Goal: Task Accomplishment & Management: Manage account settings

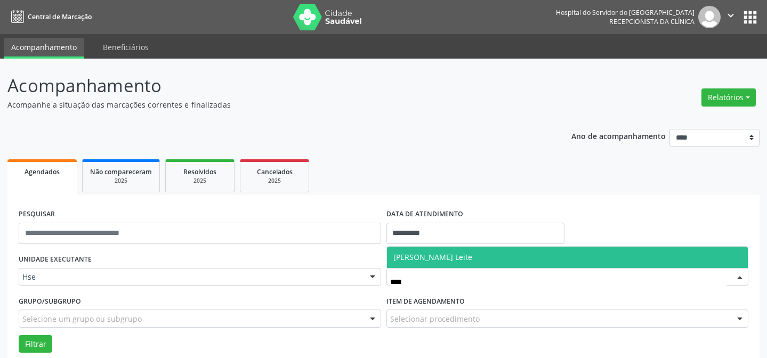
scroll to position [72, 0]
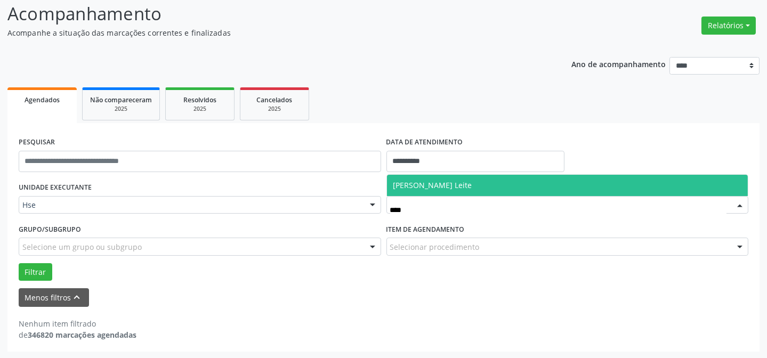
click at [432, 181] on span "[PERSON_NAME] Leite" at bounding box center [432, 185] width 79 height 10
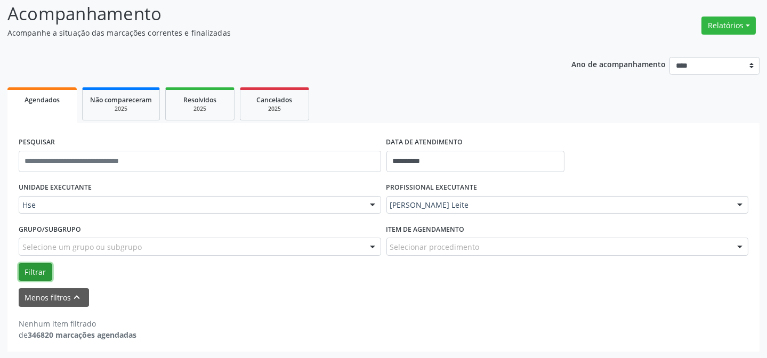
click at [45, 268] on button "Filtrar" at bounding box center [36, 272] width 34 height 18
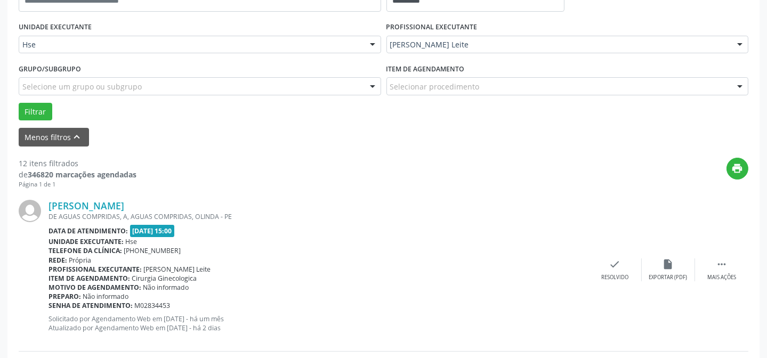
scroll to position [242, 0]
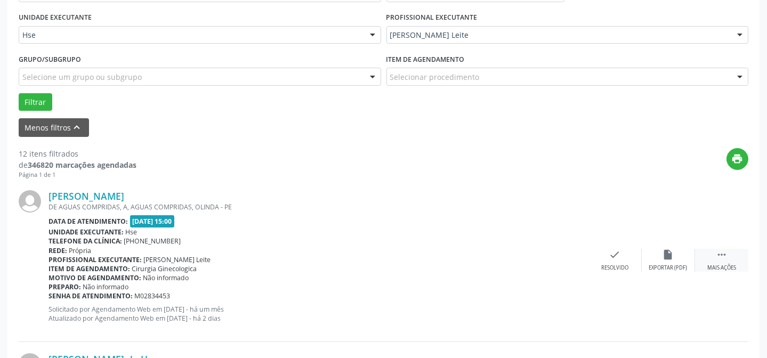
click at [720, 258] on icon "" at bounding box center [722, 255] width 12 height 12
click at [677, 250] on div "alarm_off Não compareceu" at bounding box center [668, 260] width 53 height 23
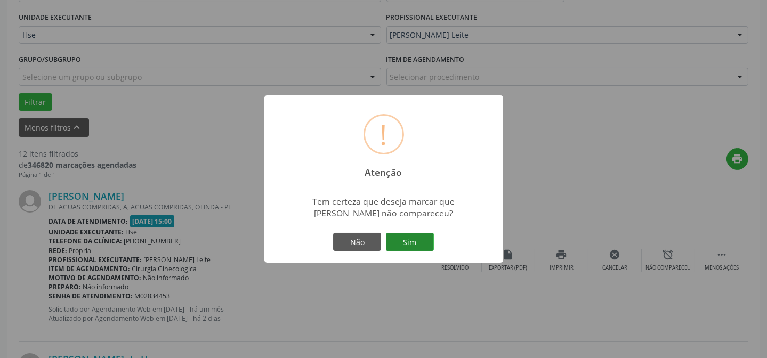
click at [422, 238] on button "Sim" at bounding box center [410, 242] width 48 height 18
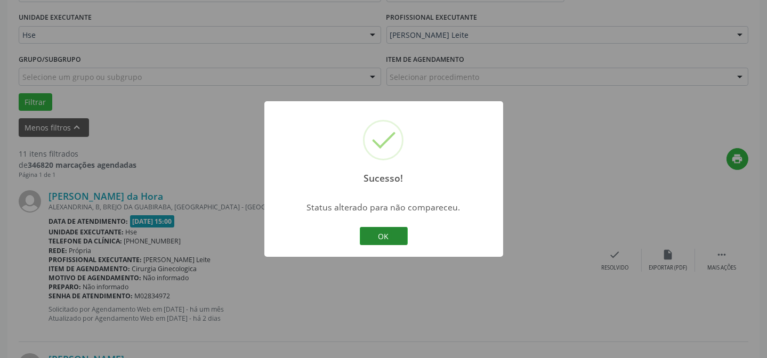
click at [369, 229] on button "OK" at bounding box center [384, 236] width 48 height 18
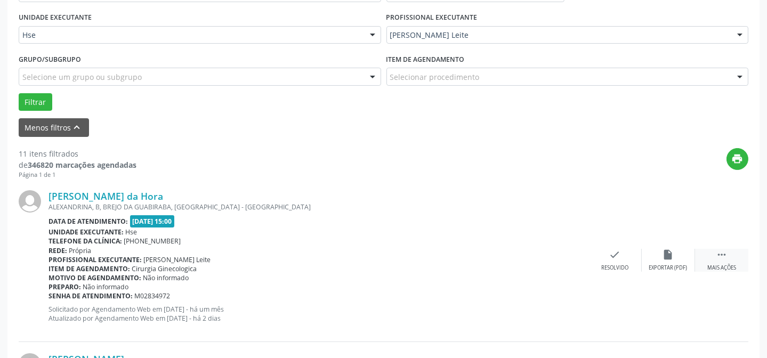
click at [738, 260] on div " Mais ações" at bounding box center [721, 260] width 53 height 23
click at [670, 254] on icon "alarm_off" at bounding box center [669, 255] width 12 height 12
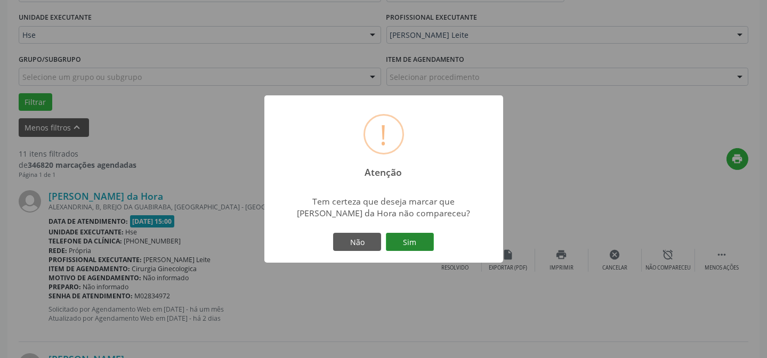
click at [418, 243] on button "Sim" at bounding box center [410, 242] width 48 height 18
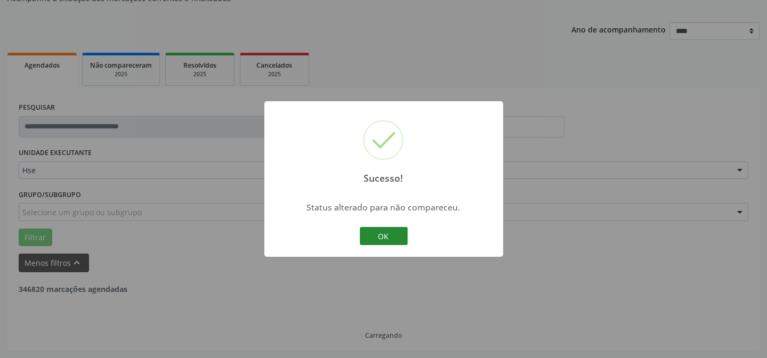
click at [396, 236] on button "OK" at bounding box center [384, 236] width 48 height 18
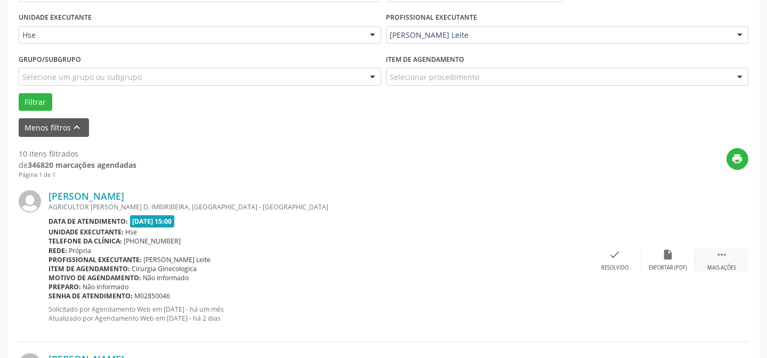
click at [712, 268] on div "Mais ações" at bounding box center [722, 267] width 29 height 7
click at [665, 261] on div "alarm_off Não compareceu" at bounding box center [668, 260] width 53 height 23
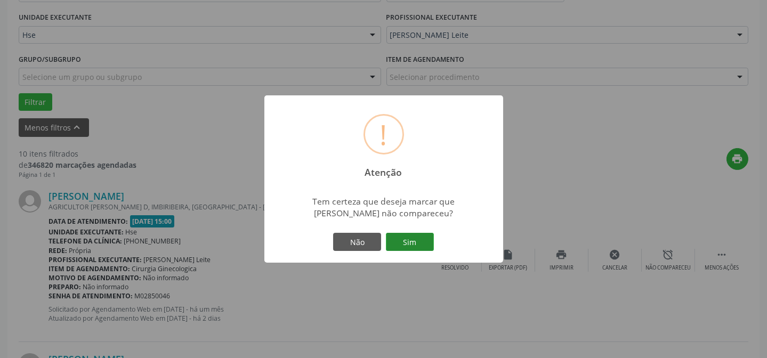
click at [432, 251] on button "Sim" at bounding box center [410, 242] width 48 height 18
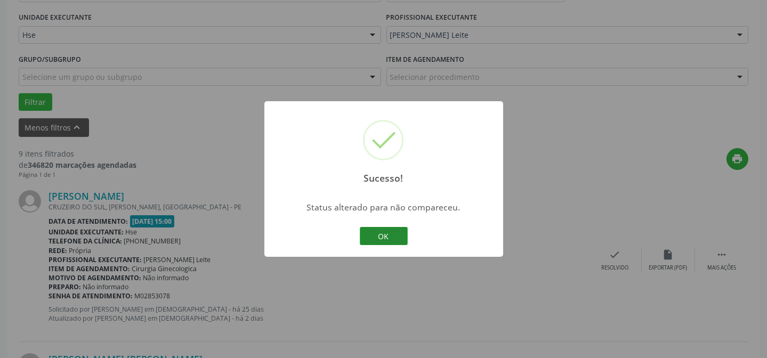
click at [387, 238] on button "OK" at bounding box center [384, 236] width 48 height 18
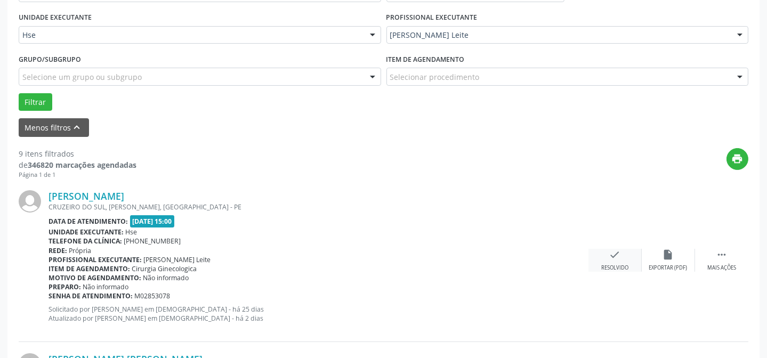
click at [608, 261] on div "check Resolvido" at bounding box center [615, 260] width 53 height 23
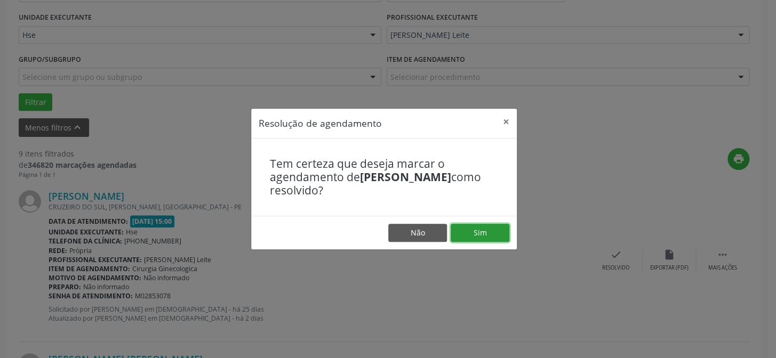
click at [477, 226] on button "Sim" at bounding box center [480, 233] width 59 height 18
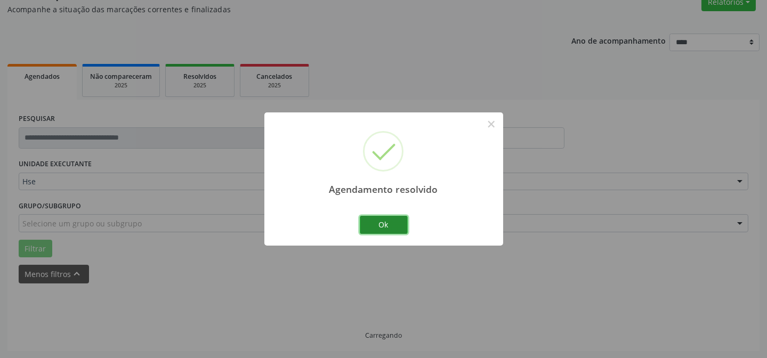
click at [367, 218] on button "Ok" at bounding box center [384, 225] width 48 height 18
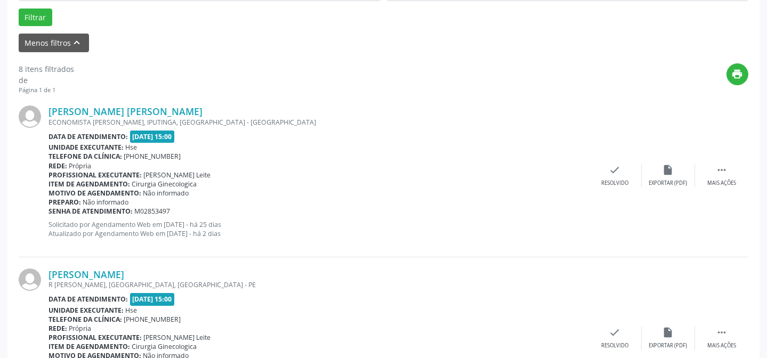
scroll to position [339, 0]
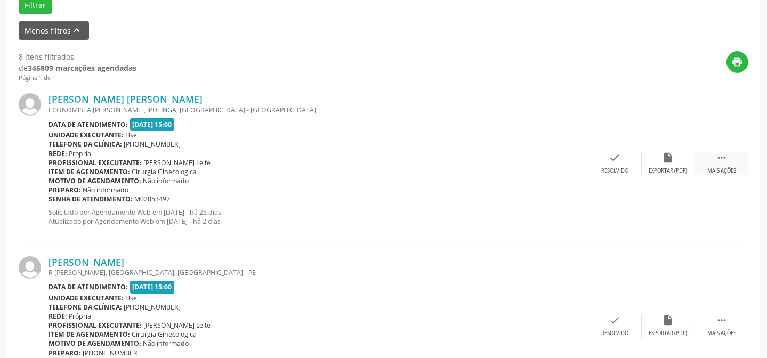
click at [710, 168] on div "Mais ações" at bounding box center [722, 170] width 29 height 7
click at [660, 170] on div "Não compareceu" at bounding box center [668, 170] width 45 height 7
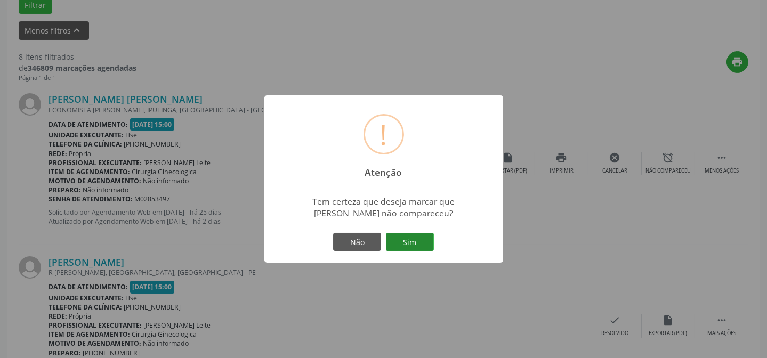
click at [403, 247] on button "Sim" at bounding box center [410, 242] width 48 height 18
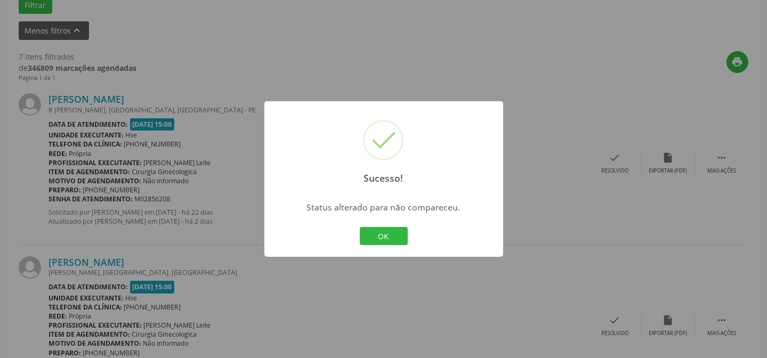
click at [381, 222] on div "Sucesso! × Status alterado para não compareceu. OK Cancel" at bounding box center [383, 179] width 239 height 156
click at [383, 234] on button "OK" at bounding box center [384, 236] width 48 height 18
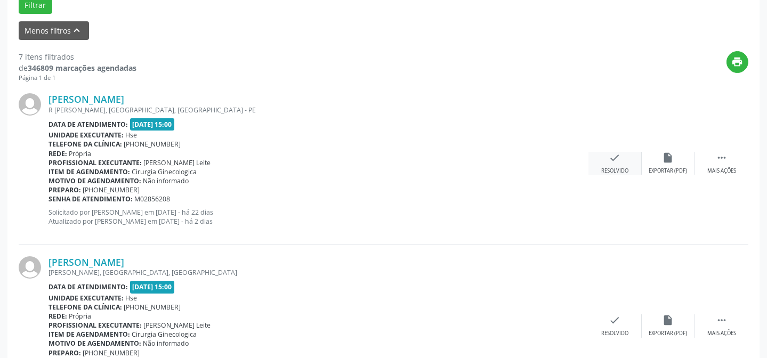
click at [609, 164] on div "check Resolvido" at bounding box center [615, 163] width 53 height 23
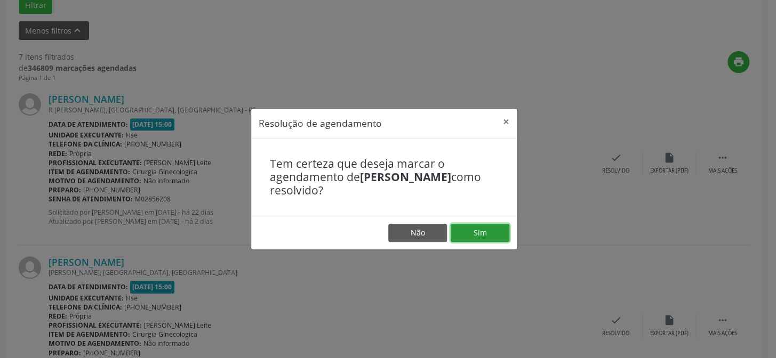
click at [479, 235] on button "Sim" at bounding box center [480, 233] width 59 height 18
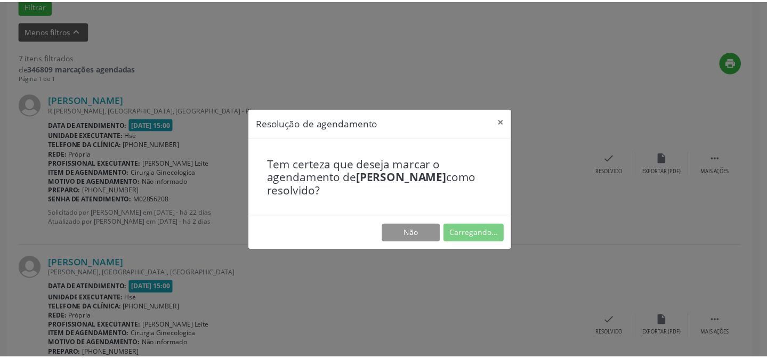
scroll to position [95, 0]
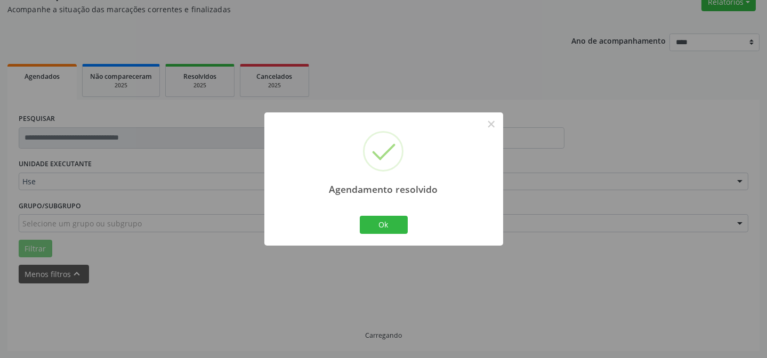
click at [363, 214] on div "Ok Cancel" at bounding box center [383, 225] width 53 height 22
click at [368, 223] on button "Ok" at bounding box center [384, 225] width 48 height 18
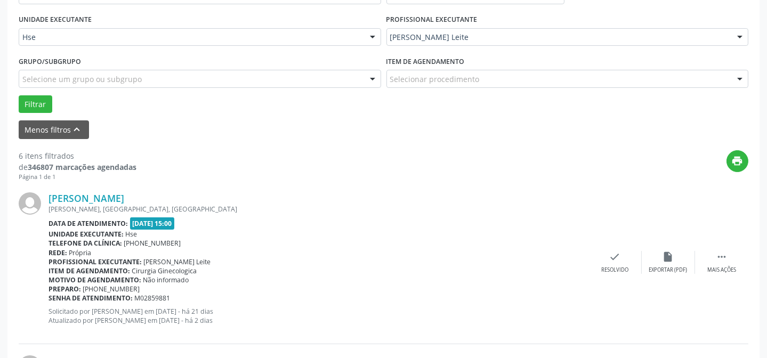
scroll to position [240, 0]
click at [709, 266] on div "Mais ações" at bounding box center [722, 269] width 29 height 7
click at [656, 254] on div "alarm_off Não compareceu" at bounding box center [668, 262] width 53 height 23
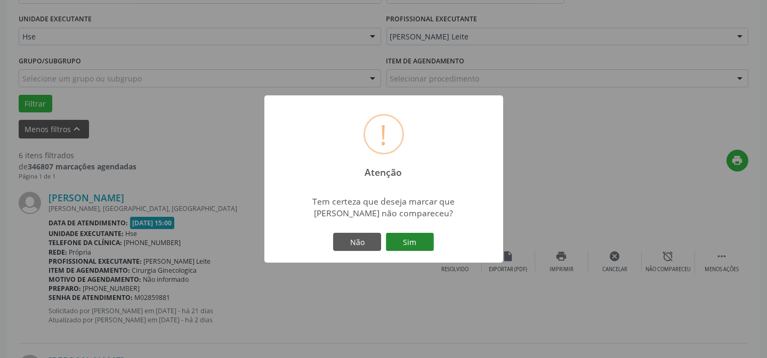
click at [403, 239] on button "Sim" at bounding box center [410, 242] width 48 height 18
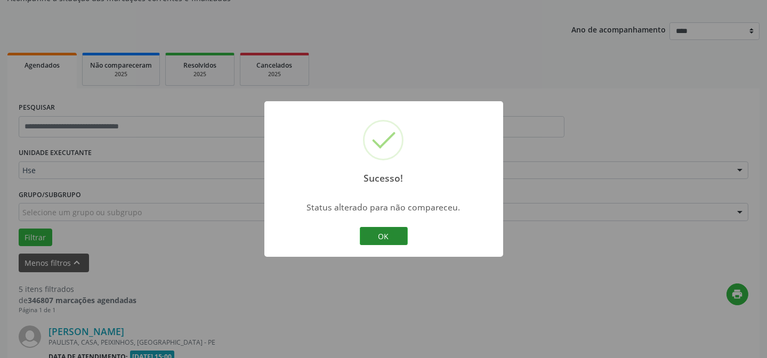
click at [371, 235] on button "OK" at bounding box center [384, 236] width 48 height 18
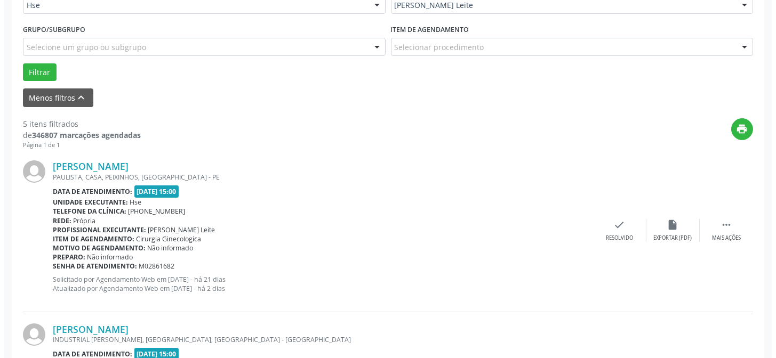
scroll to position [289, 0]
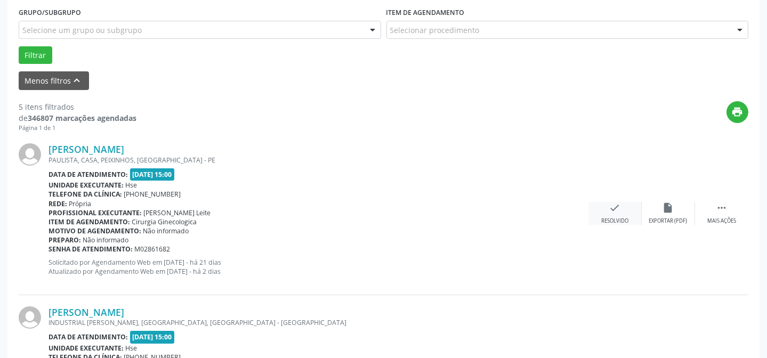
click at [624, 212] on div "check Resolvido" at bounding box center [615, 213] width 53 height 23
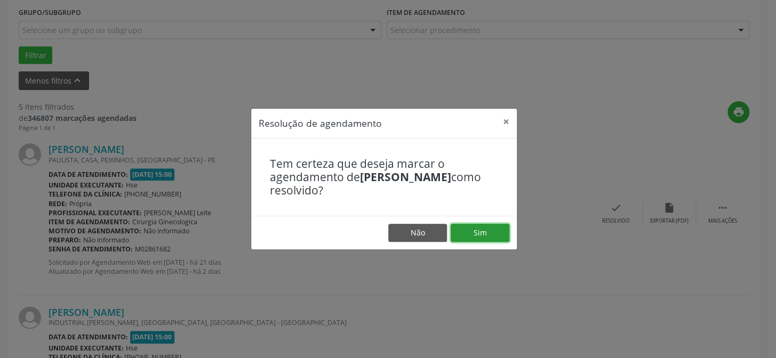
click at [485, 230] on button "Sim" at bounding box center [480, 233] width 59 height 18
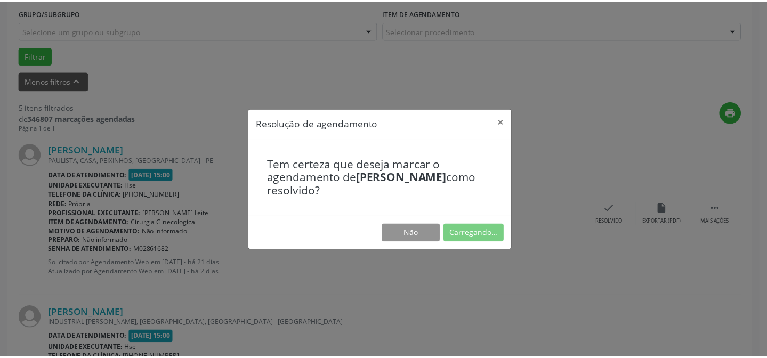
scroll to position [95, 0]
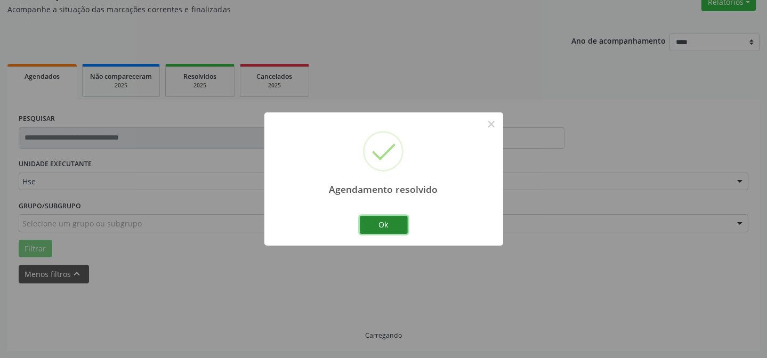
click at [388, 227] on button "Ok" at bounding box center [384, 225] width 48 height 18
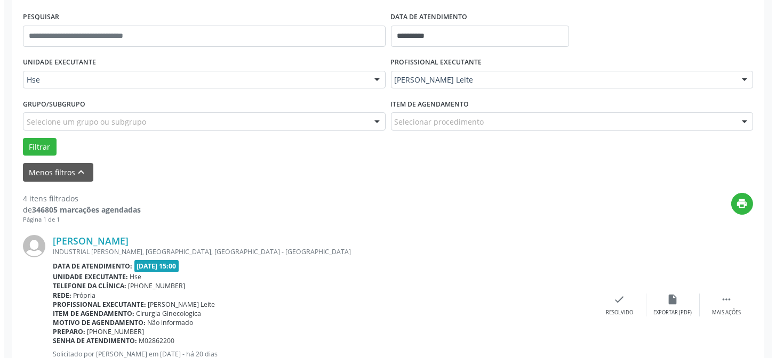
scroll to position [240, 0]
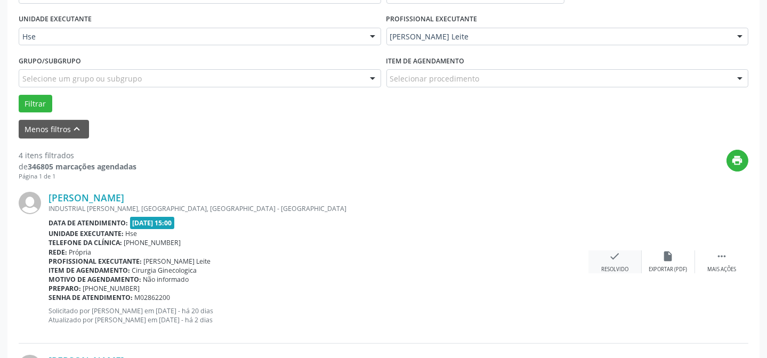
click at [621, 256] on div "check Resolvido" at bounding box center [615, 262] width 53 height 23
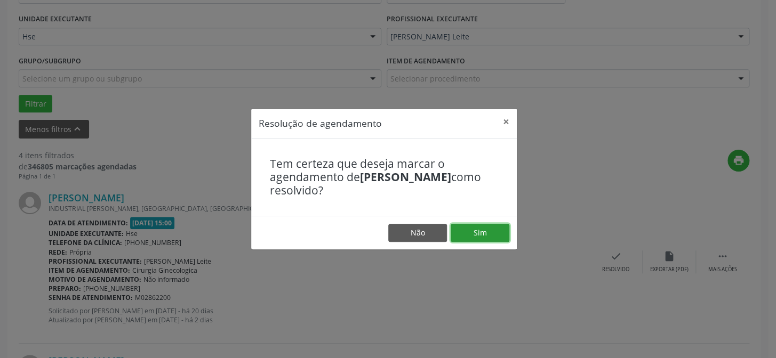
click at [479, 228] on button "Sim" at bounding box center [480, 233] width 59 height 18
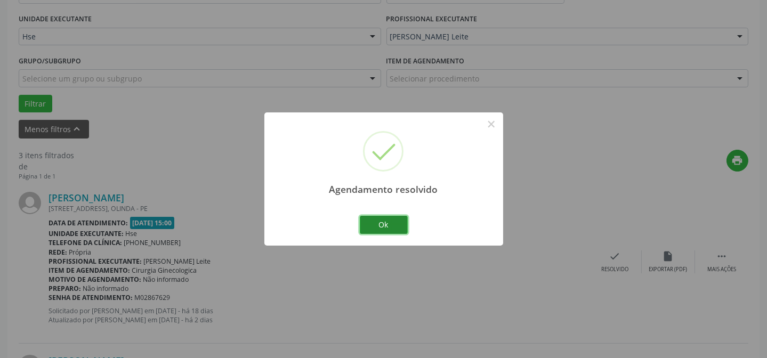
click at [393, 229] on button "Ok" at bounding box center [384, 225] width 48 height 18
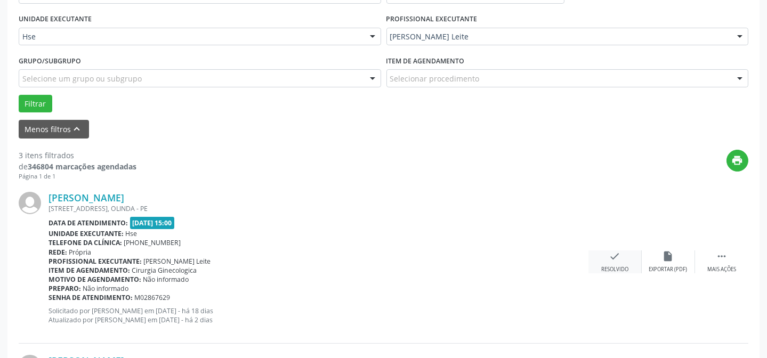
click at [613, 253] on icon "check" at bounding box center [615, 257] width 12 height 12
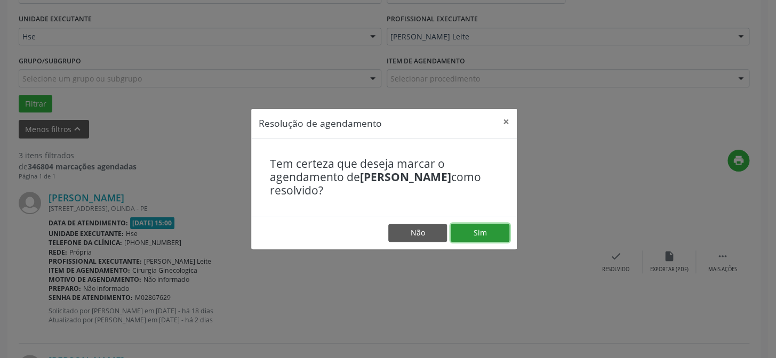
click at [495, 230] on button "Sim" at bounding box center [480, 233] width 59 height 18
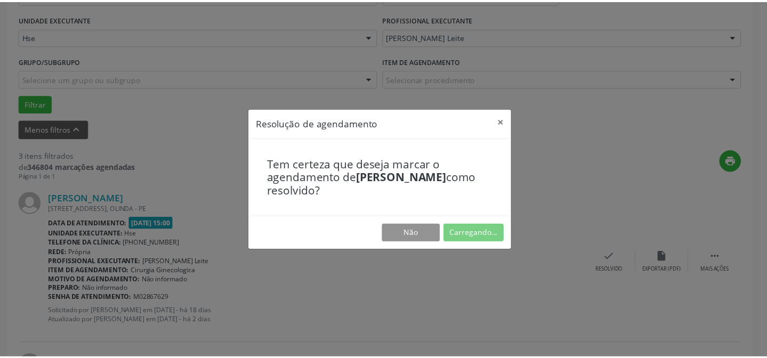
scroll to position [95, 0]
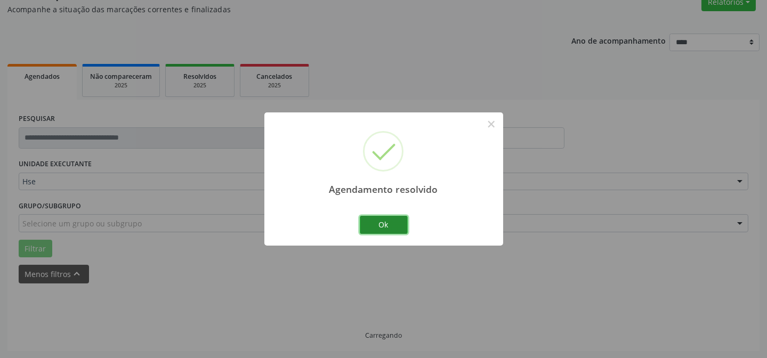
click at [389, 230] on button "Ok" at bounding box center [384, 225] width 48 height 18
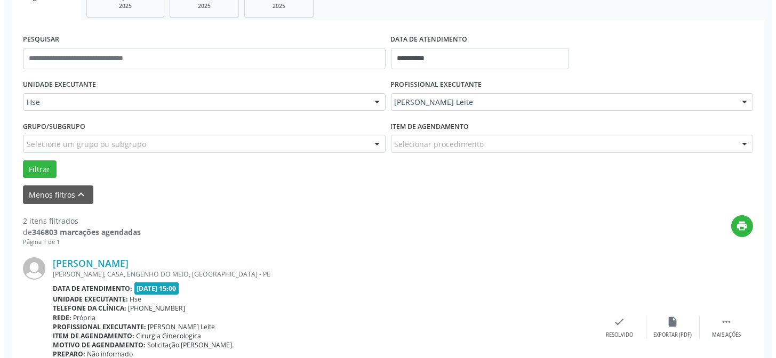
scroll to position [192, 0]
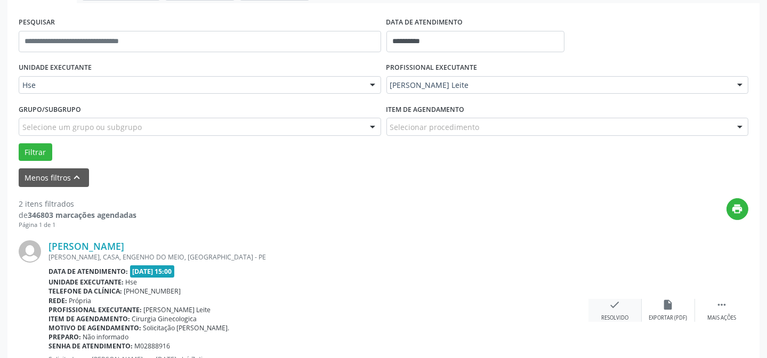
click at [612, 318] on div "Resolvido" at bounding box center [614, 318] width 27 height 7
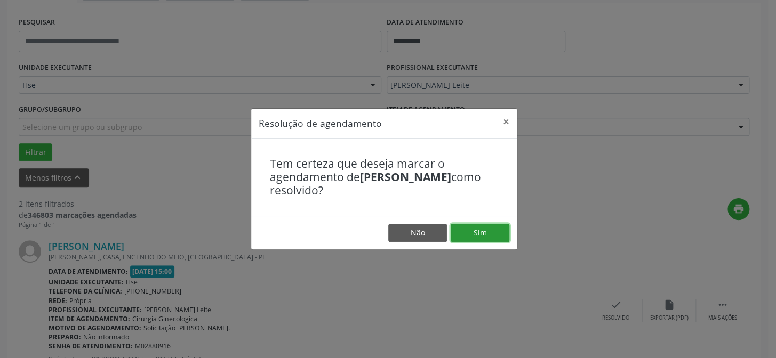
click at [494, 230] on button "Sim" at bounding box center [480, 233] width 59 height 18
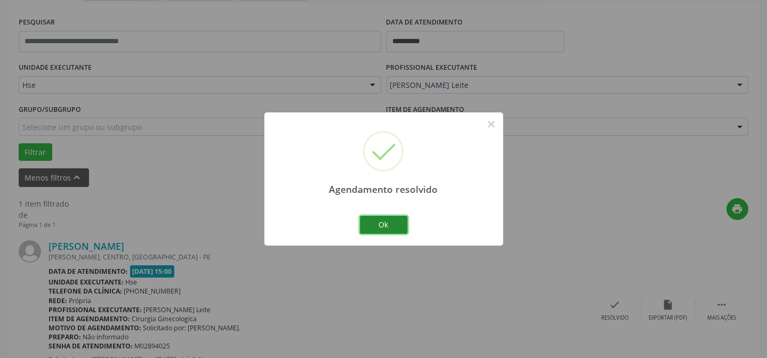
click at [396, 224] on button "Ok" at bounding box center [384, 225] width 48 height 18
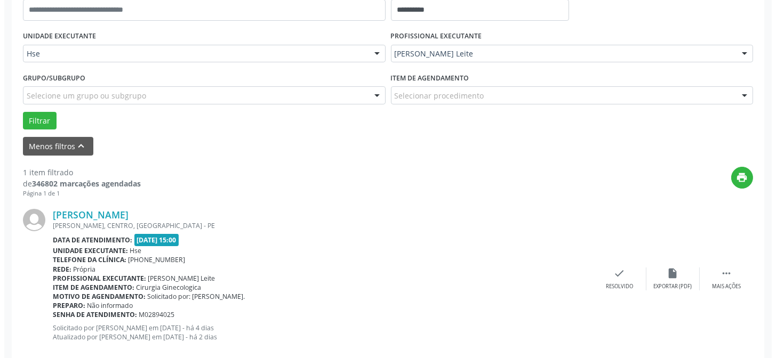
scroll to position [240, 0]
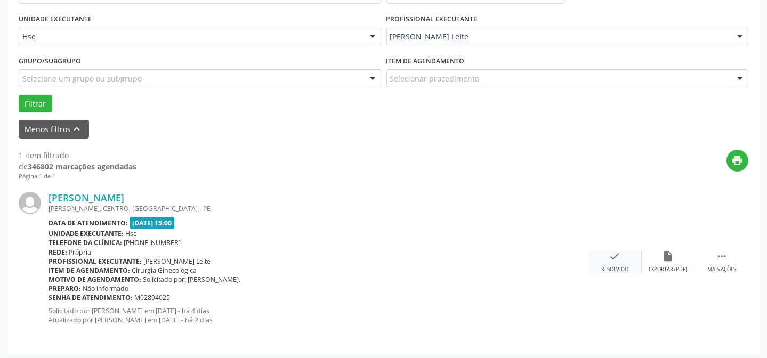
click at [607, 266] on div "Resolvido" at bounding box center [614, 269] width 27 height 7
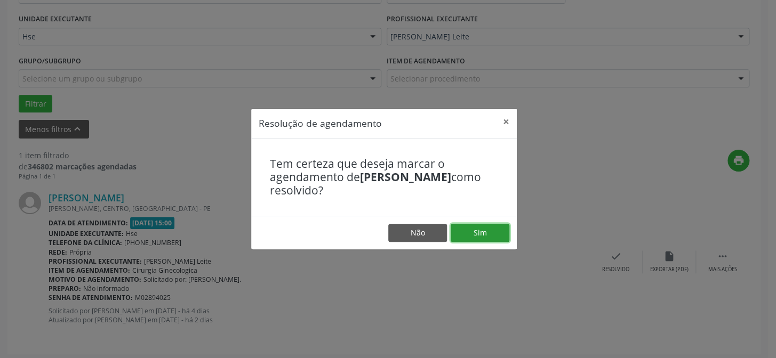
click at [485, 224] on button "Sim" at bounding box center [480, 233] width 59 height 18
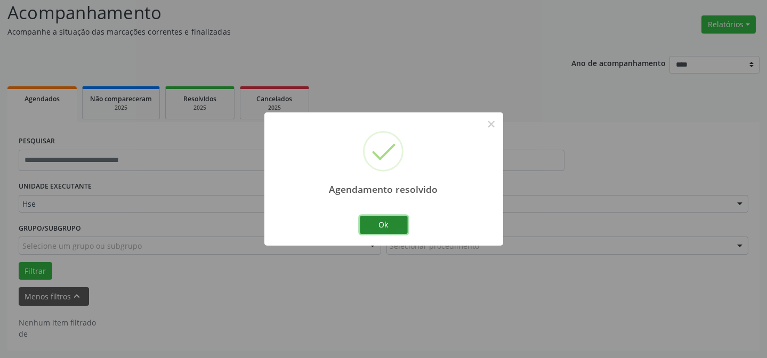
scroll to position [72, 0]
click at [372, 218] on button "Ok" at bounding box center [384, 225] width 48 height 18
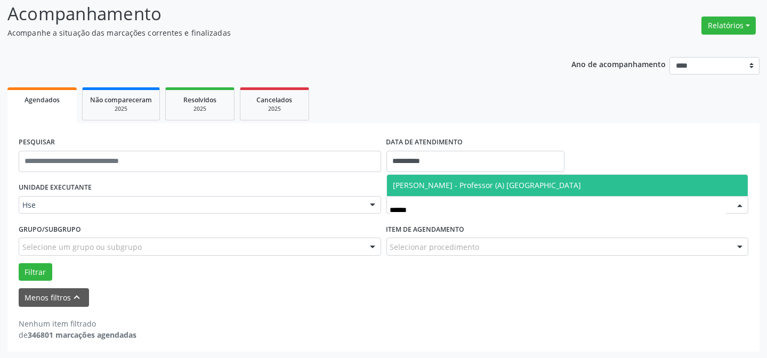
click at [477, 187] on span "[PERSON_NAME] - Professor (A) [GEOGRAPHIC_DATA]" at bounding box center [487, 185] width 188 height 10
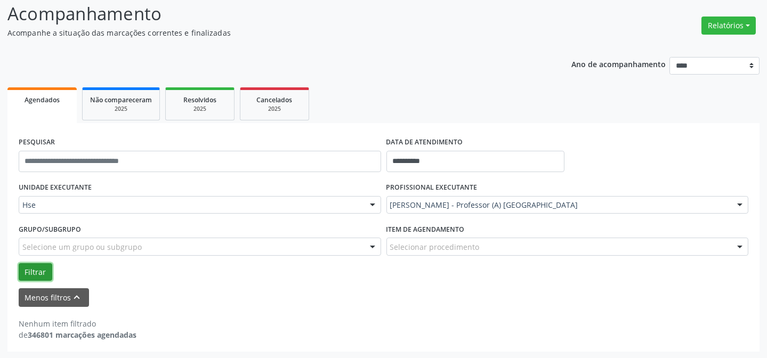
click at [37, 269] on button "Filtrar" at bounding box center [36, 272] width 34 height 18
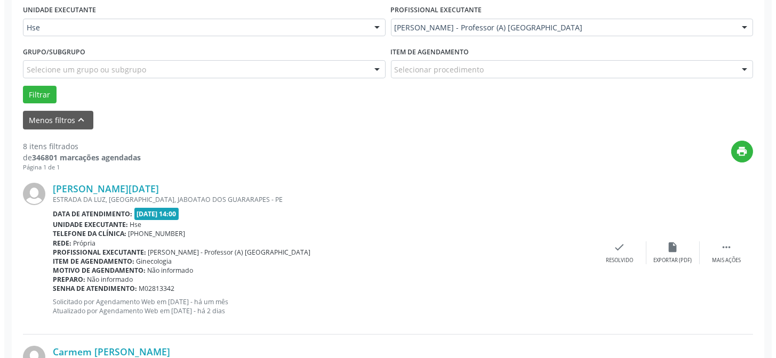
scroll to position [252, 0]
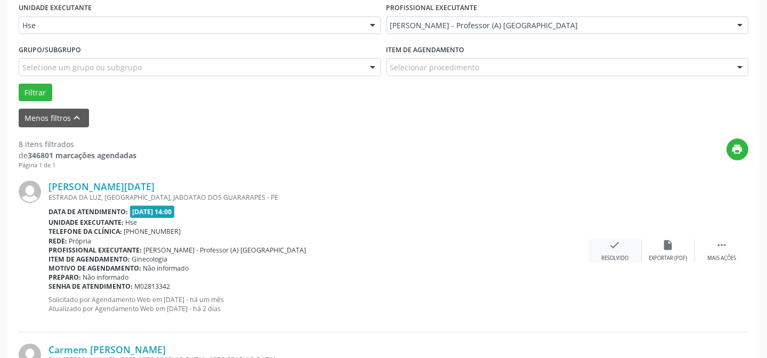
click at [614, 251] on div "check Resolvido" at bounding box center [615, 250] width 53 height 23
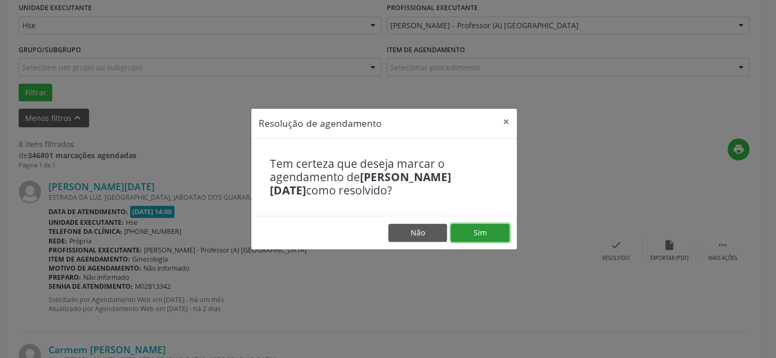
click at [480, 231] on button "Sim" at bounding box center [480, 233] width 59 height 18
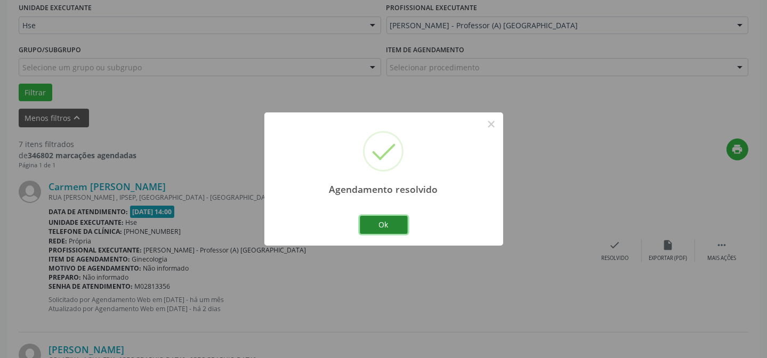
click at [387, 229] on button "Ok" at bounding box center [384, 225] width 48 height 18
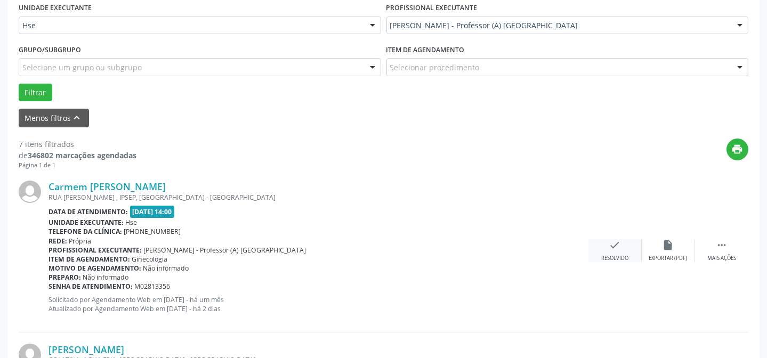
click at [614, 243] on icon "check" at bounding box center [615, 245] width 12 height 12
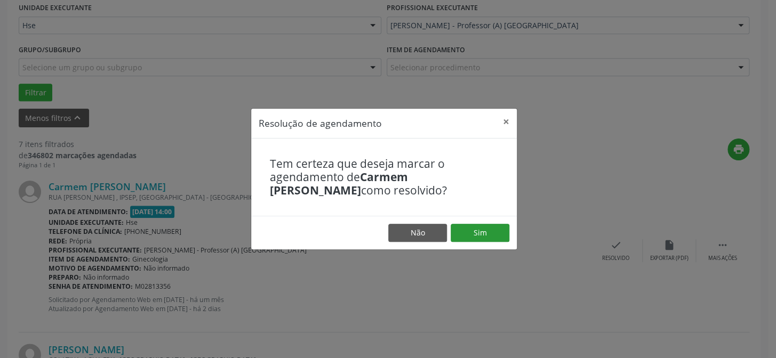
drag, startPoint x: 479, startPoint y: 221, endPoint x: 479, endPoint y: 229, distance: 7.5
click at [479, 222] on footer "Não Sim" at bounding box center [384, 233] width 266 height 34
click at [479, 229] on button "Sim" at bounding box center [480, 233] width 59 height 18
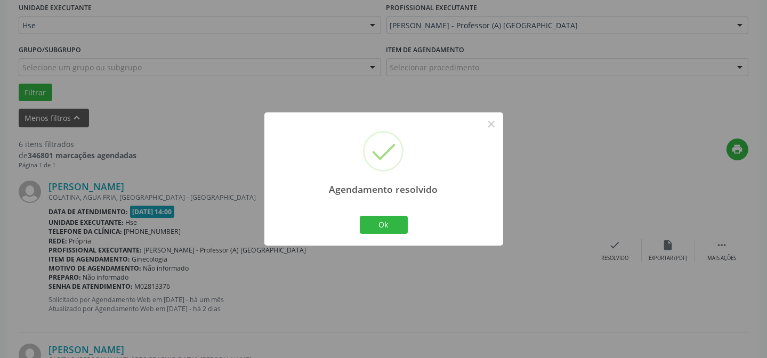
click at [385, 214] on div "Ok Cancel" at bounding box center [383, 225] width 53 height 22
click at [385, 217] on button "Ok" at bounding box center [384, 225] width 48 height 18
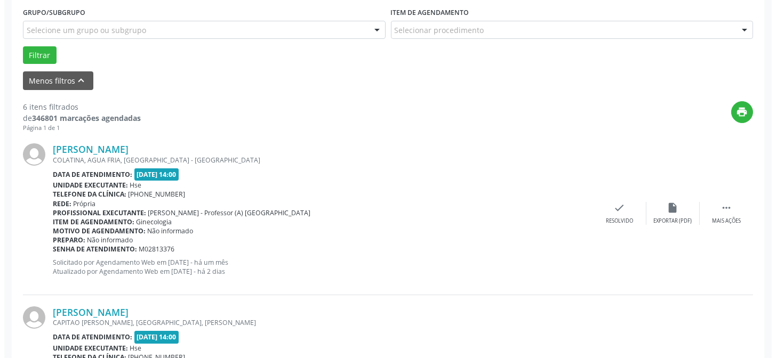
scroll to position [300, 0]
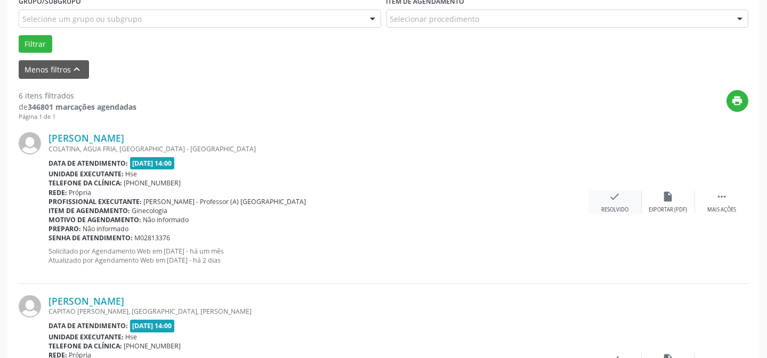
click at [608, 203] on div "check Resolvido" at bounding box center [615, 202] width 53 height 23
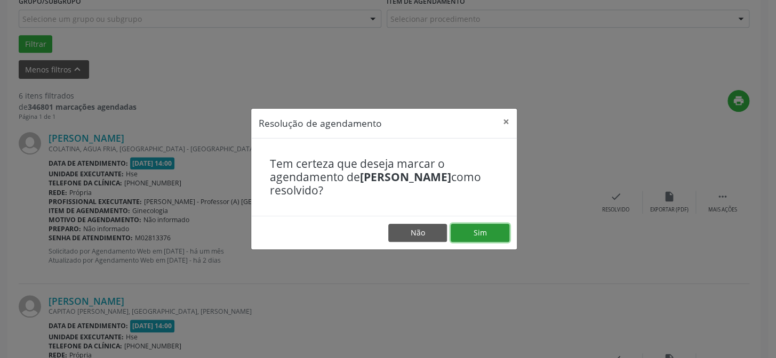
click at [464, 239] on button "Sim" at bounding box center [480, 233] width 59 height 18
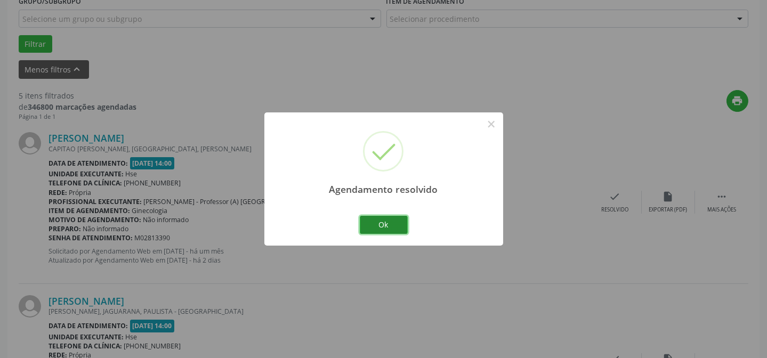
click at [387, 224] on button "Ok" at bounding box center [384, 225] width 48 height 18
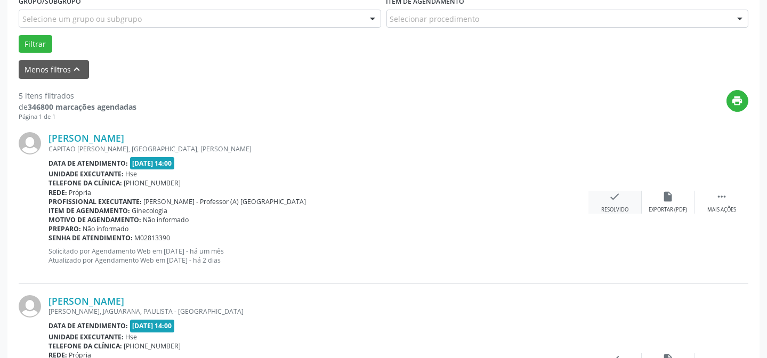
click at [608, 199] on div "check Resolvido" at bounding box center [615, 202] width 53 height 23
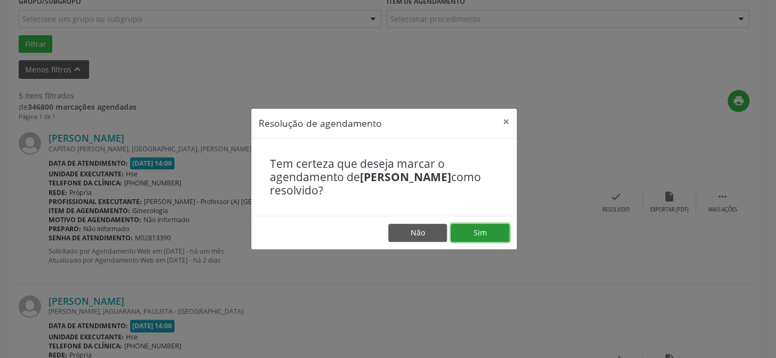
click at [495, 229] on button "Sim" at bounding box center [480, 233] width 59 height 18
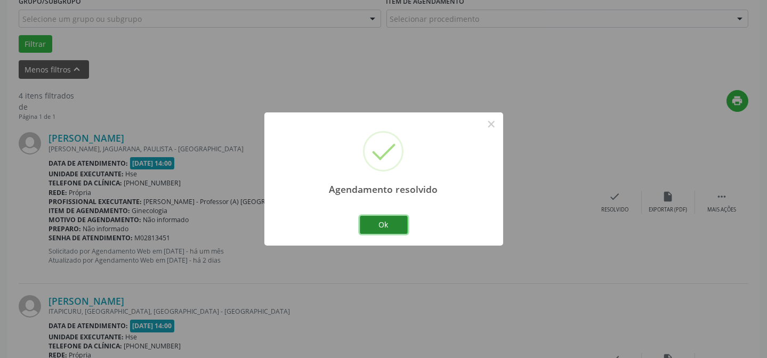
click at [364, 221] on button "Ok" at bounding box center [384, 225] width 48 height 18
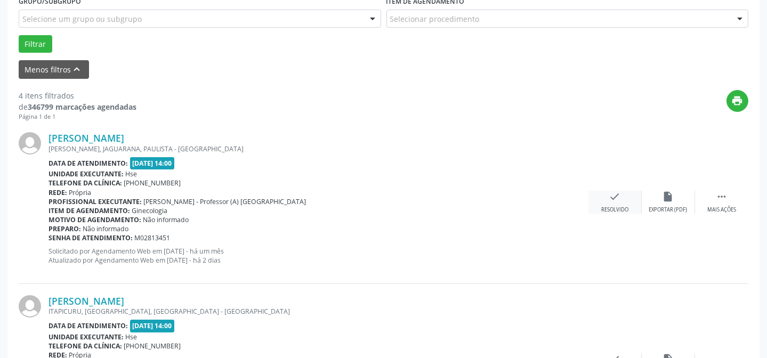
click at [613, 204] on div "check Resolvido" at bounding box center [615, 202] width 53 height 23
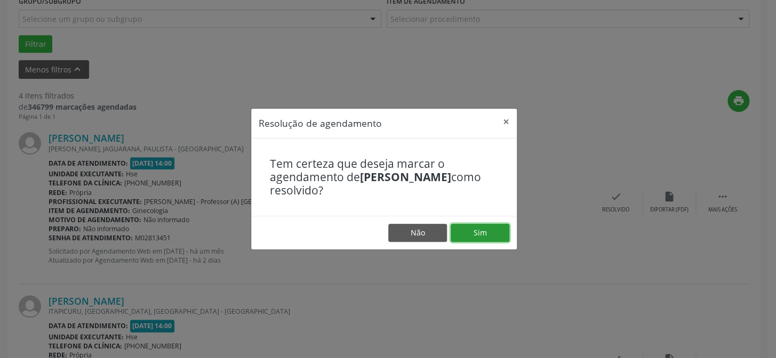
click at [455, 229] on button "Sim" at bounding box center [480, 233] width 59 height 18
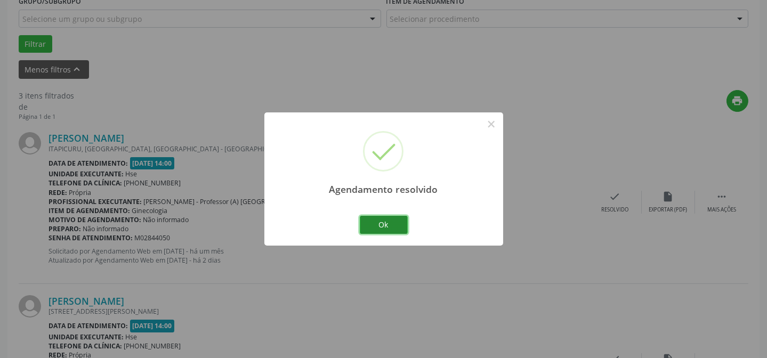
click at [389, 224] on button "Ok" at bounding box center [384, 225] width 48 height 18
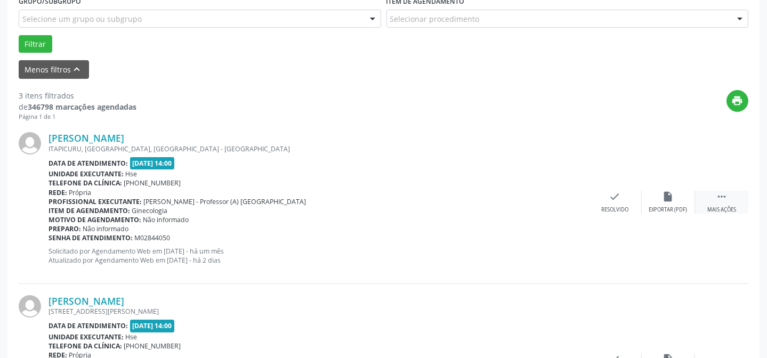
click at [731, 199] on div " Mais ações" at bounding box center [721, 202] width 53 height 23
click at [665, 196] on icon "alarm_off" at bounding box center [669, 197] width 12 height 12
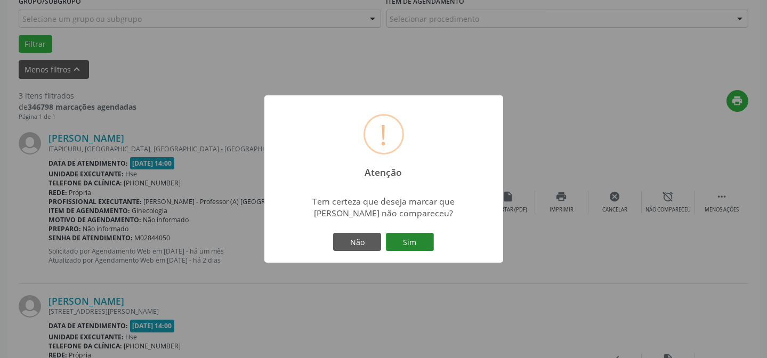
click at [420, 242] on button "Sim" at bounding box center [410, 242] width 48 height 18
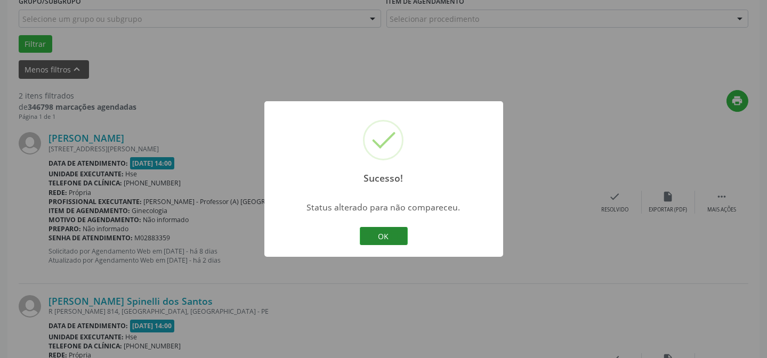
click at [364, 233] on button "OK" at bounding box center [384, 236] width 48 height 18
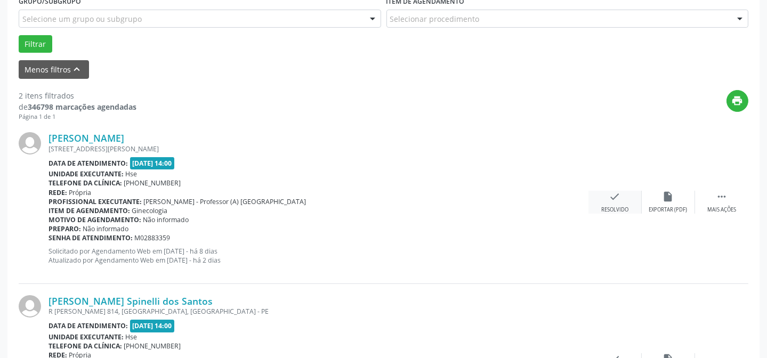
click at [618, 196] on icon "check" at bounding box center [615, 197] width 12 height 12
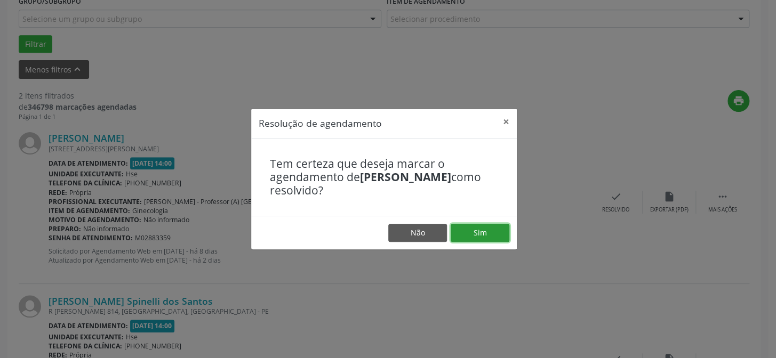
click at [474, 227] on button "Sim" at bounding box center [480, 233] width 59 height 18
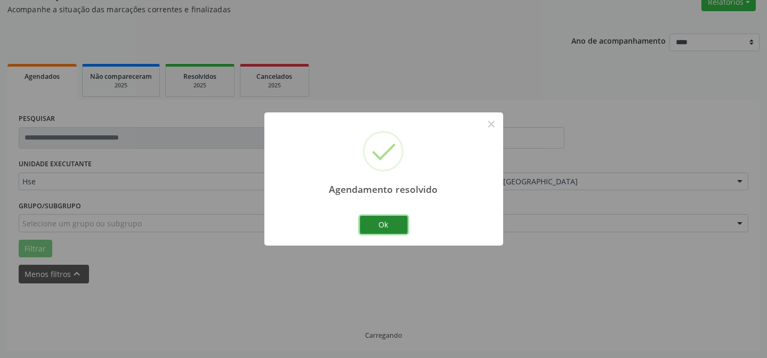
click at [367, 228] on button "Ok" at bounding box center [384, 225] width 48 height 18
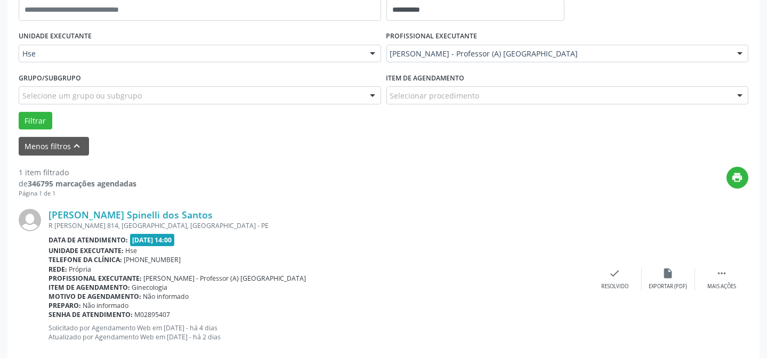
scroll to position [240, 0]
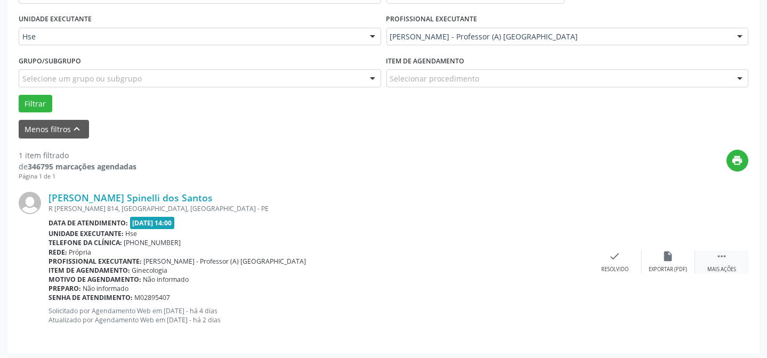
click at [722, 258] on icon "" at bounding box center [722, 257] width 12 height 12
click at [673, 251] on icon "alarm_off" at bounding box center [669, 257] width 12 height 12
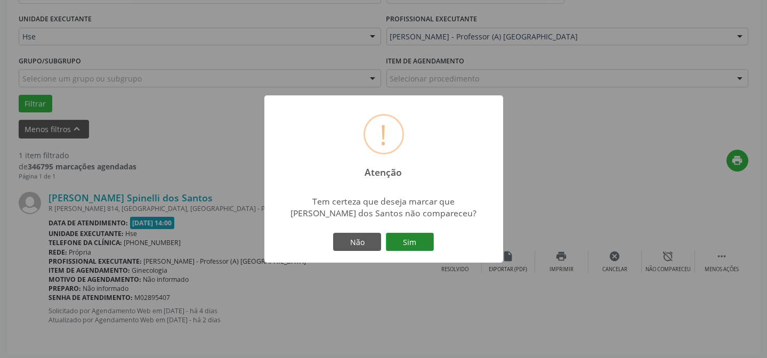
click at [411, 239] on button "Sim" at bounding box center [410, 242] width 48 height 18
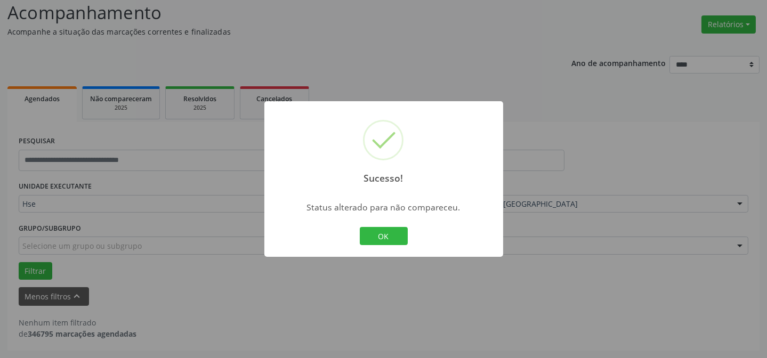
scroll to position [72, 0]
click at [373, 222] on div "Sucesso! × Status alterado para não compareceu. OK Cancel" at bounding box center [383, 179] width 239 height 156
click at [379, 236] on button "OK" at bounding box center [384, 236] width 48 height 18
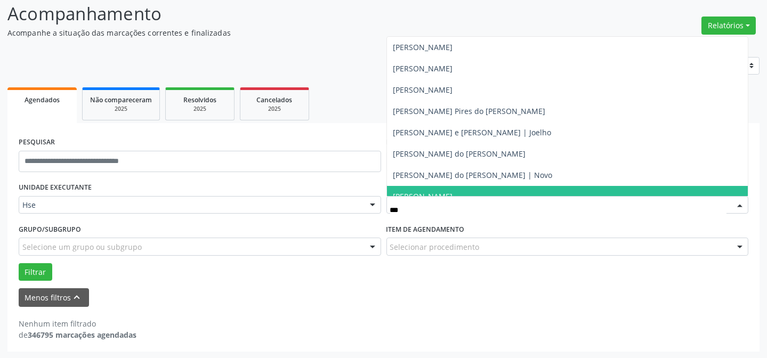
type input "****"
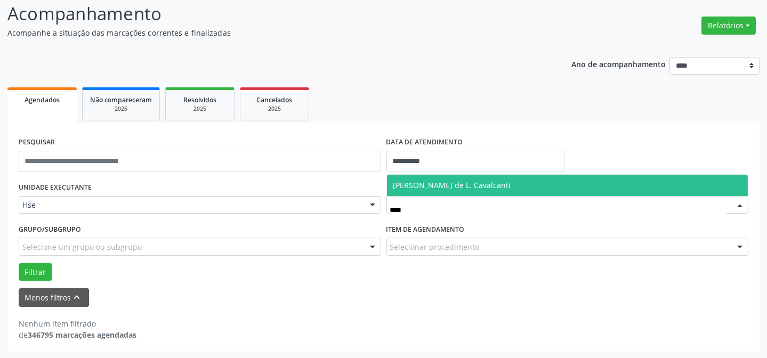
click at [503, 184] on span "[PERSON_NAME] de L. Cavalcanti" at bounding box center [567, 185] width 361 height 21
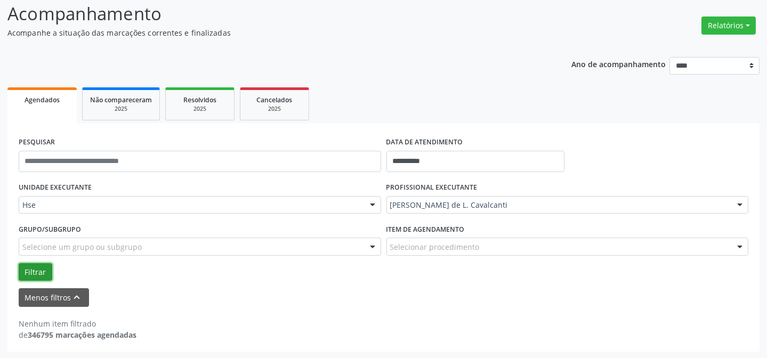
click at [37, 272] on button "Filtrar" at bounding box center [36, 272] width 34 height 18
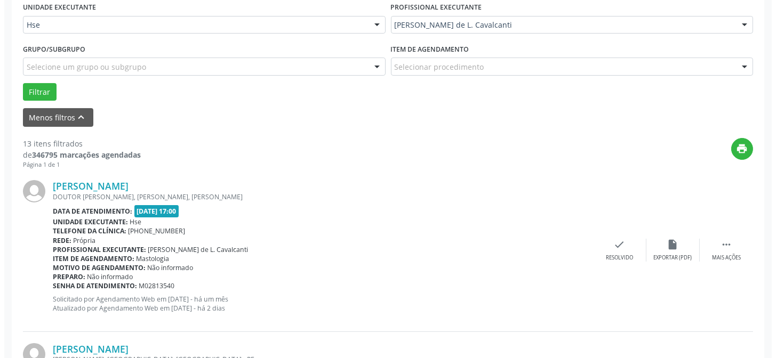
scroll to position [266, 0]
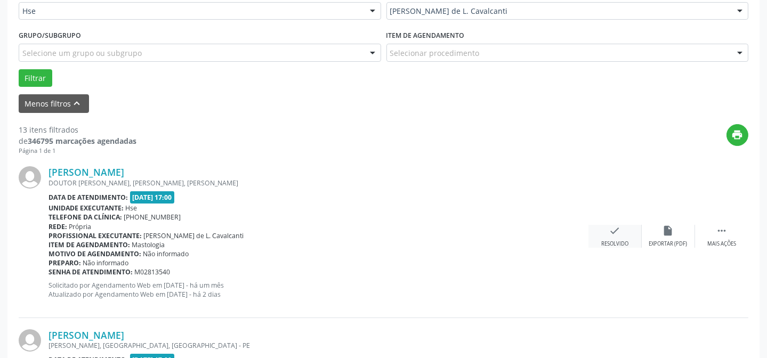
click at [602, 240] on div "Resolvido" at bounding box center [614, 243] width 27 height 7
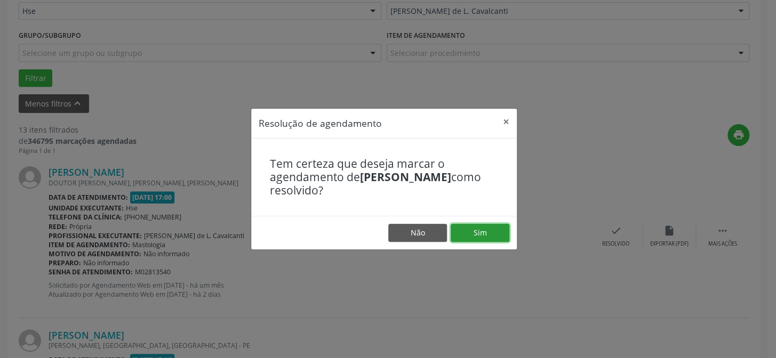
click at [493, 234] on button "Sim" at bounding box center [480, 233] width 59 height 18
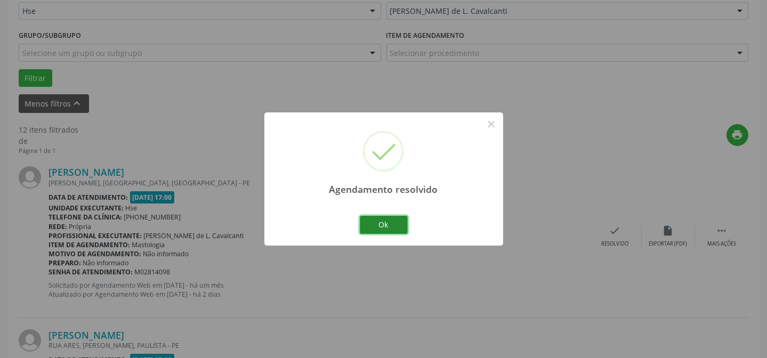
click at [383, 224] on button "Ok" at bounding box center [384, 225] width 48 height 18
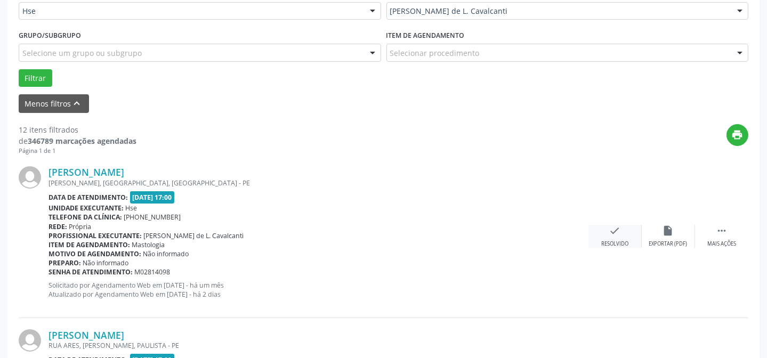
click at [627, 232] on div "check Resolvido" at bounding box center [615, 236] width 53 height 23
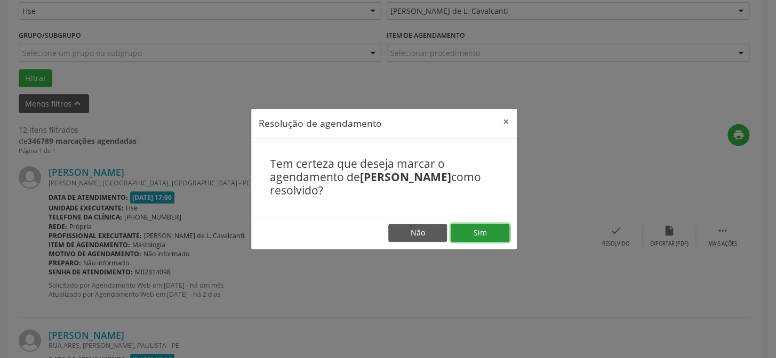
click at [469, 231] on button "Sim" at bounding box center [480, 233] width 59 height 18
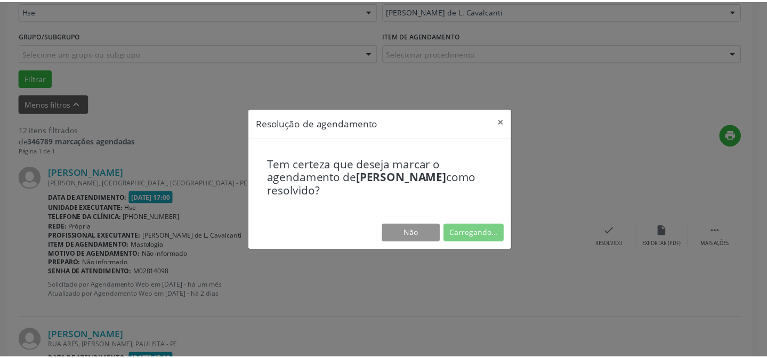
scroll to position [95, 0]
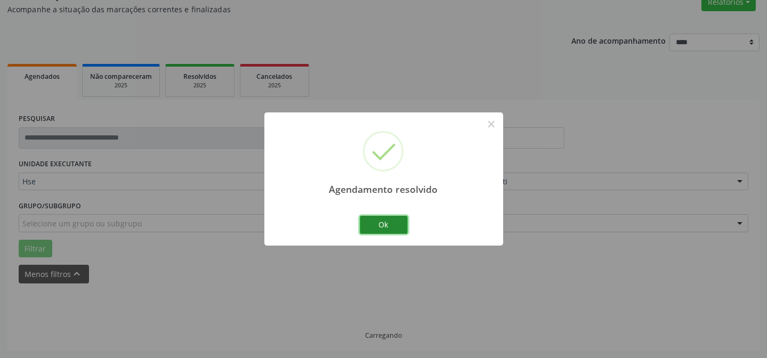
click at [392, 226] on button "Ok" at bounding box center [384, 225] width 48 height 18
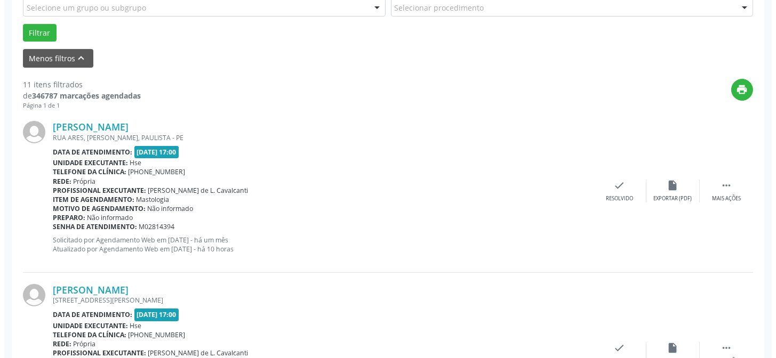
scroll to position [338, 0]
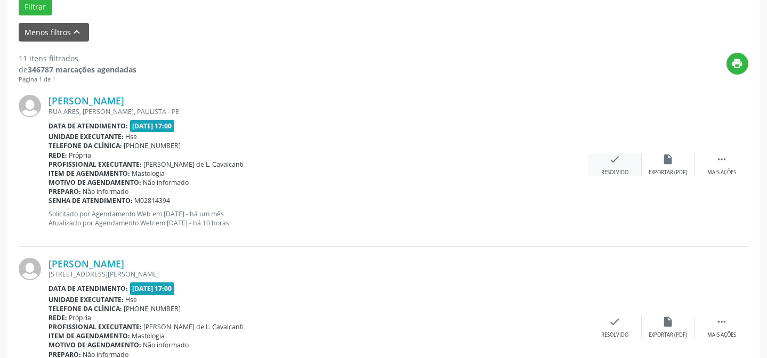
click at [615, 160] on icon "check" at bounding box center [615, 160] width 12 height 12
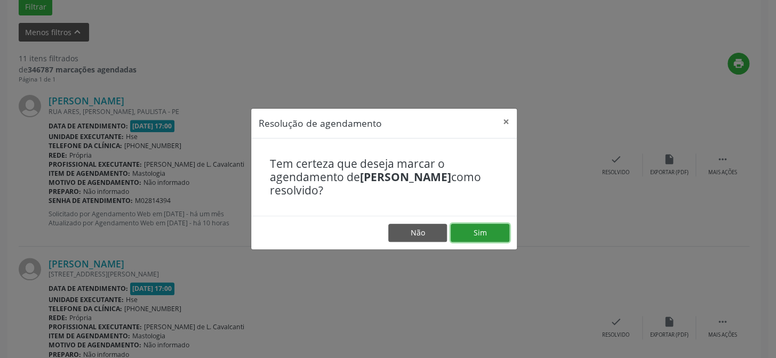
click at [479, 230] on button "Sim" at bounding box center [480, 233] width 59 height 18
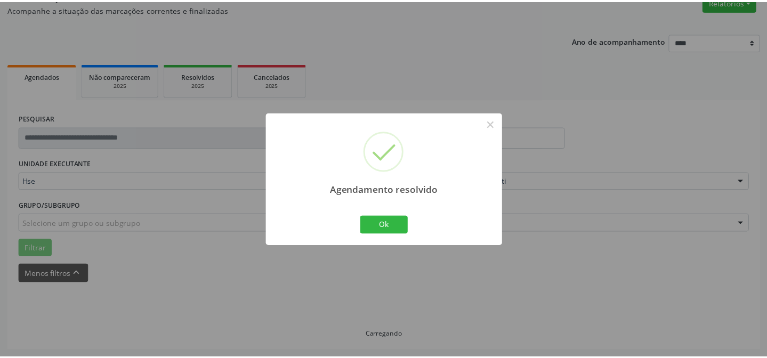
scroll to position [95, 0]
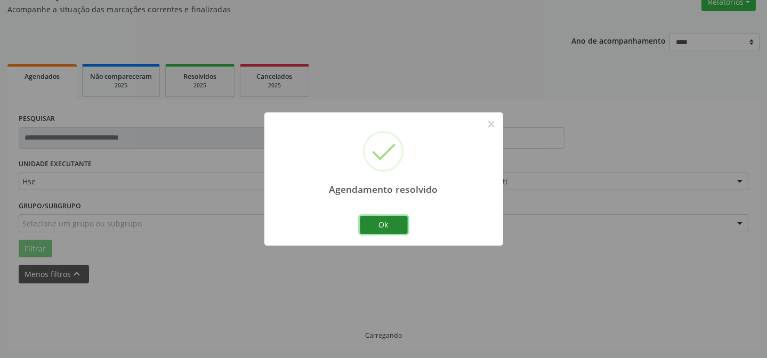
click at [380, 224] on button "Ok" at bounding box center [384, 225] width 48 height 18
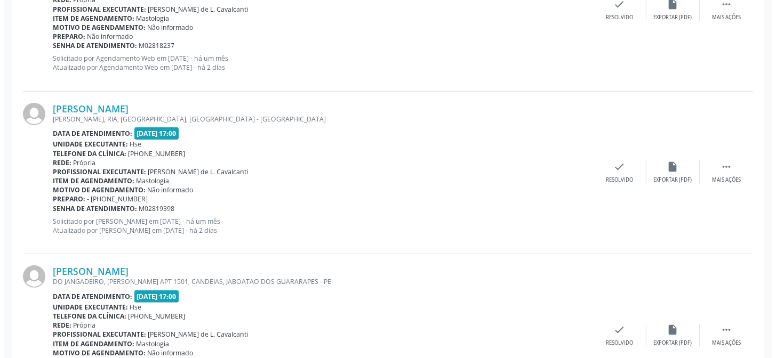
scroll to position [822, 0]
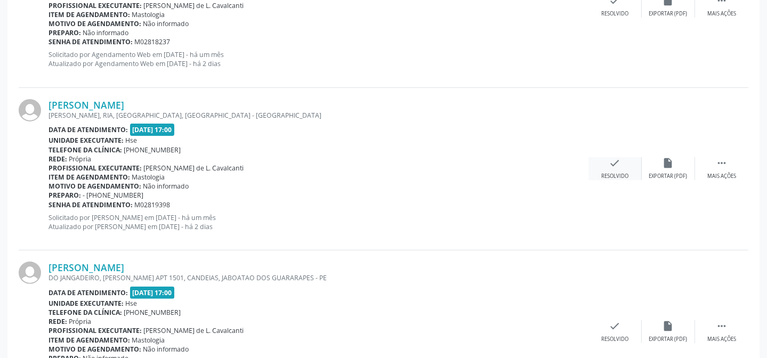
click at [633, 170] on div "check Resolvido" at bounding box center [615, 168] width 53 height 23
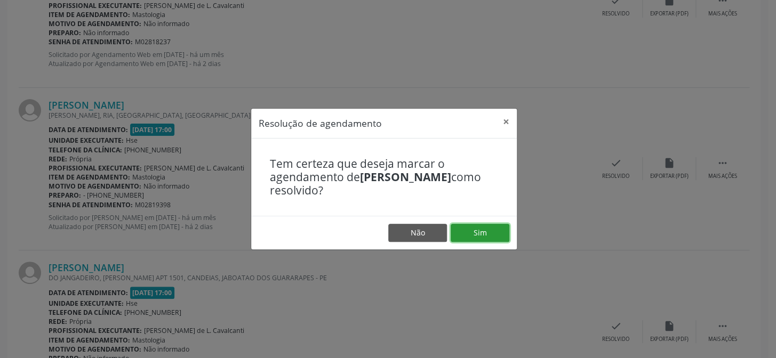
click at [495, 234] on button "Sim" at bounding box center [480, 233] width 59 height 18
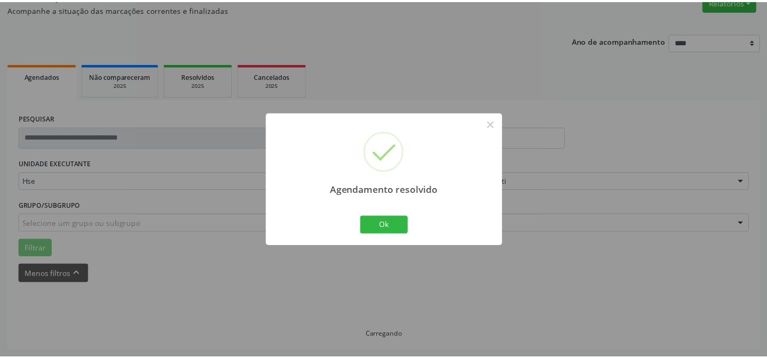
scroll to position [95, 0]
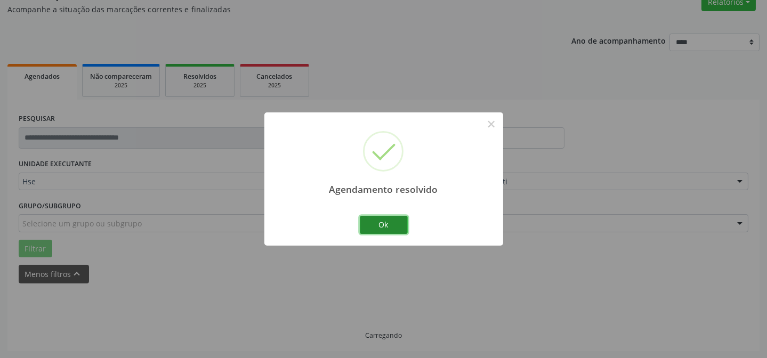
click at [399, 228] on button "Ok" at bounding box center [384, 225] width 48 height 18
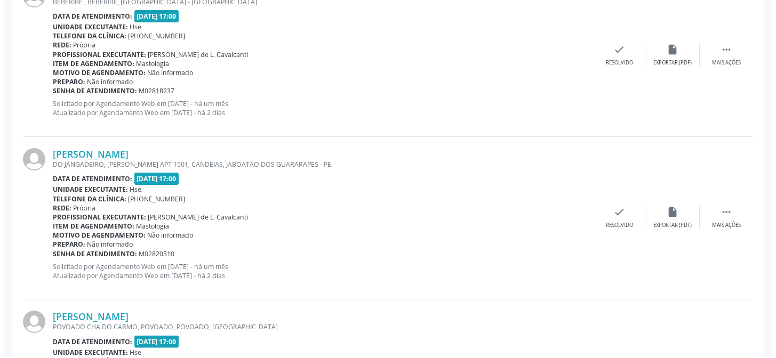
scroll to position [774, 0]
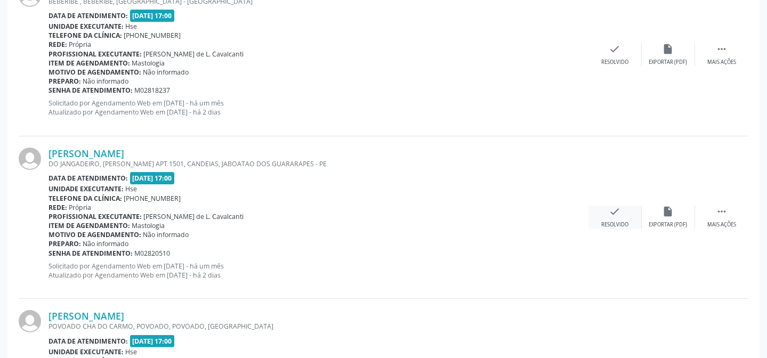
click at [606, 219] on div "check Resolvido" at bounding box center [615, 217] width 53 height 23
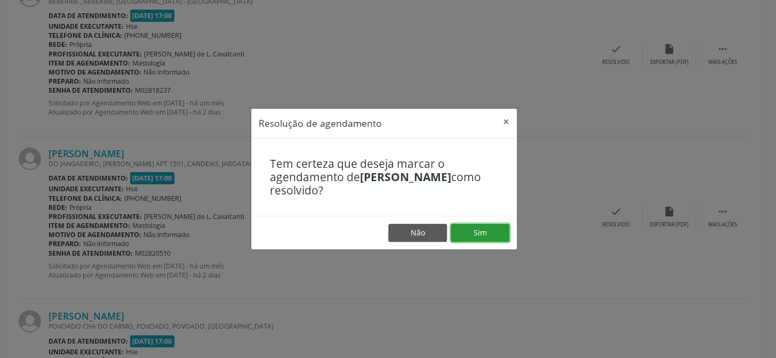
click at [487, 234] on button "Sim" at bounding box center [480, 233] width 59 height 18
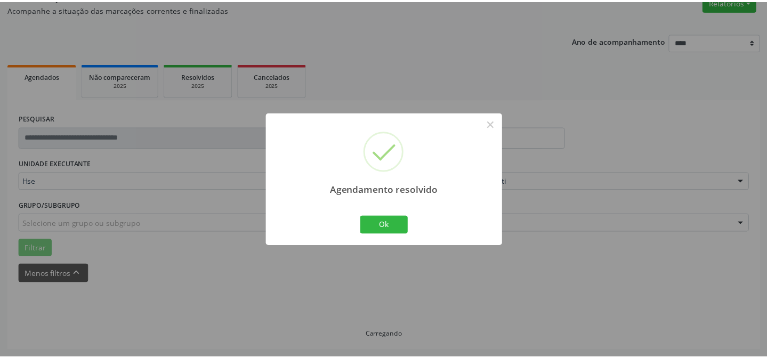
scroll to position [95, 0]
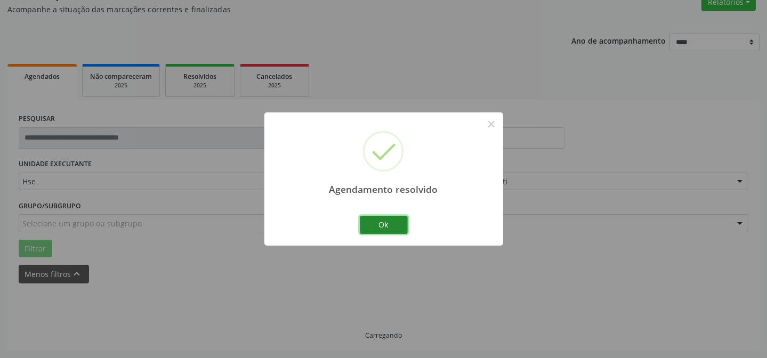
click at [377, 220] on button "Ok" at bounding box center [384, 225] width 48 height 18
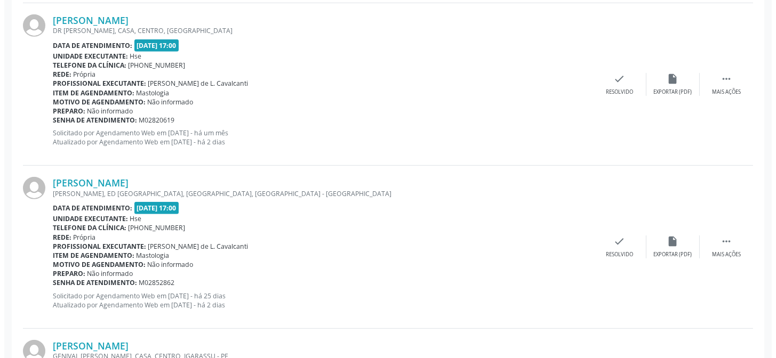
scroll to position [1114, 0]
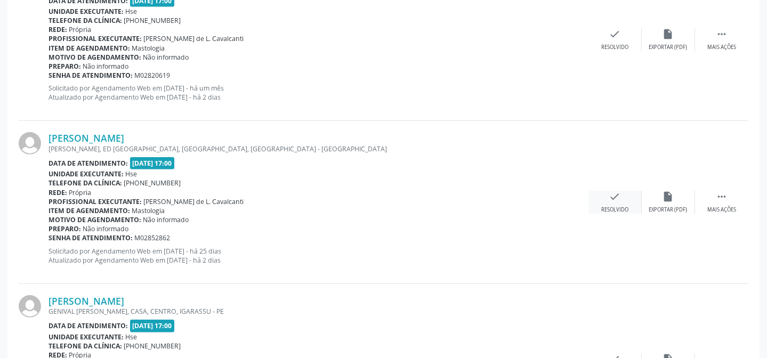
click at [617, 203] on div "check Resolvido" at bounding box center [615, 202] width 53 height 23
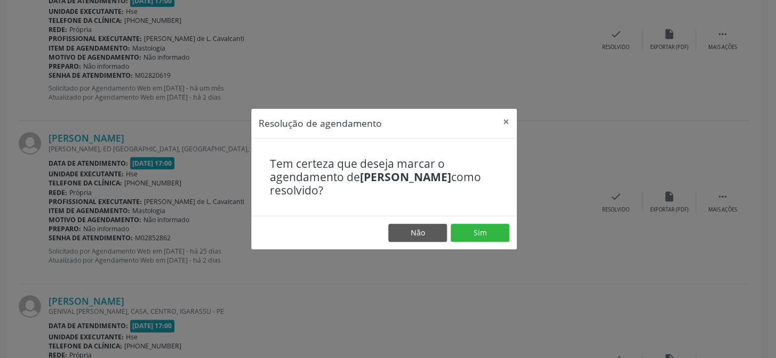
click at [449, 232] on footer "Não Sim" at bounding box center [384, 233] width 266 height 34
click at [461, 228] on button "Sim" at bounding box center [480, 233] width 59 height 18
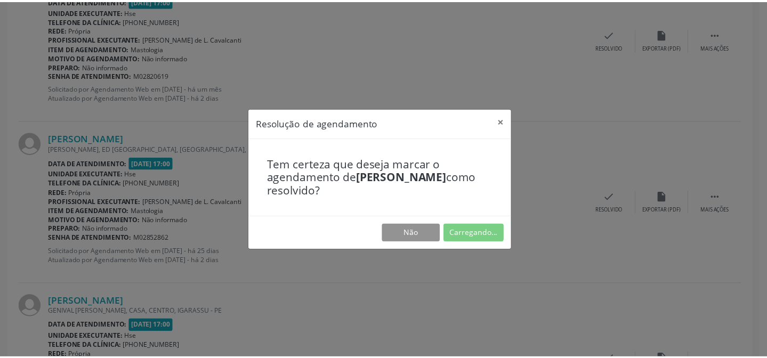
scroll to position [95, 0]
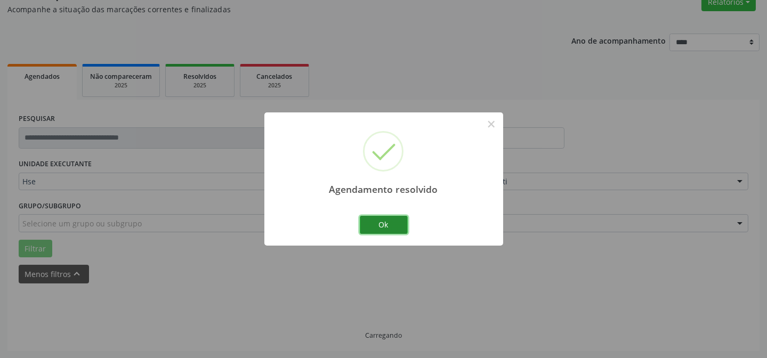
click at [386, 218] on button "Ok" at bounding box center [384, 225] width 48 height 18
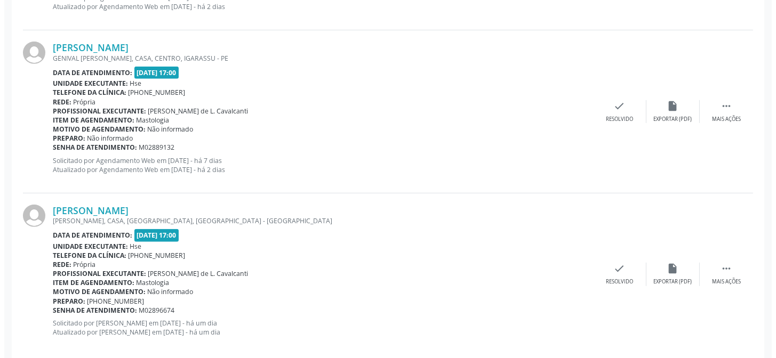
scroll to position [1210, 0]
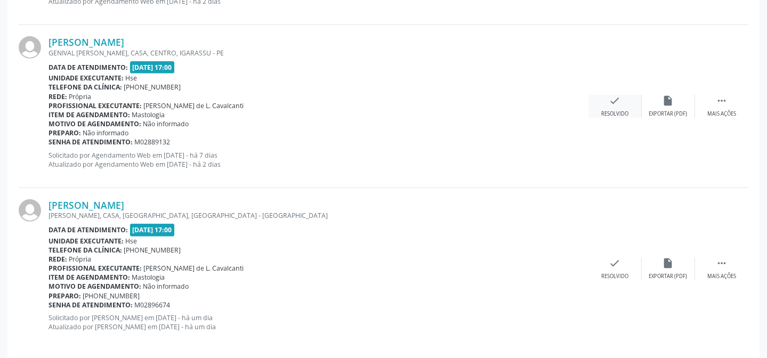
click at [618, 102] on icon "check" at bounding box center [615, 101] width 12 height 12
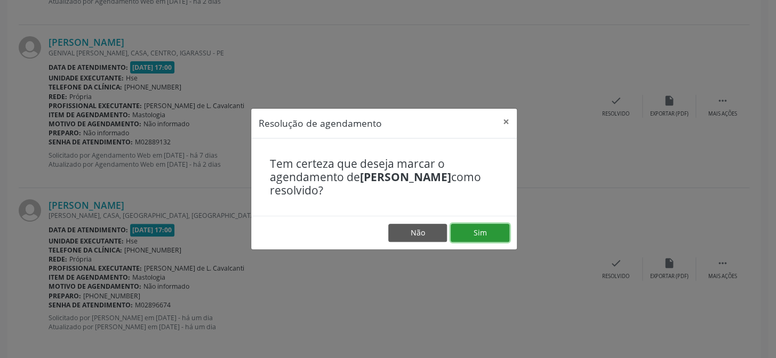
click at [482, 234] on button "Sim" at bounding box center [480, 233] width 59 height 18
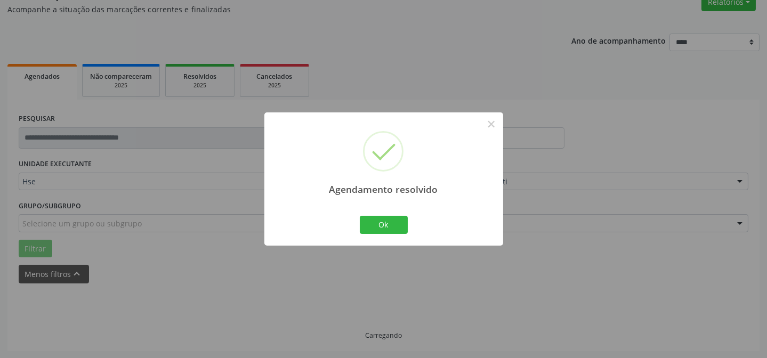
scroll to position [1057, 0]
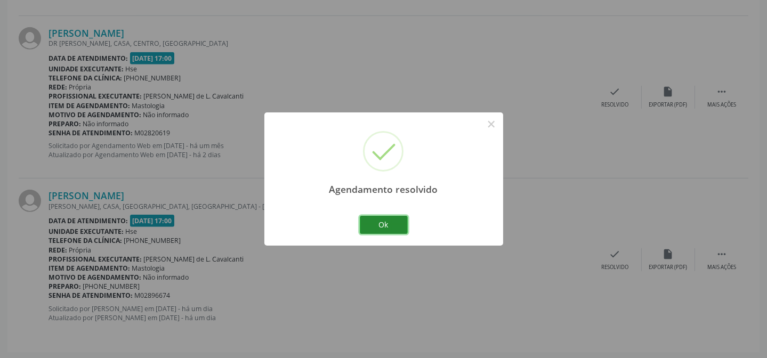
click at [393, 220] on button "Ok" at bounding box center [384, 225] width 48 height 18
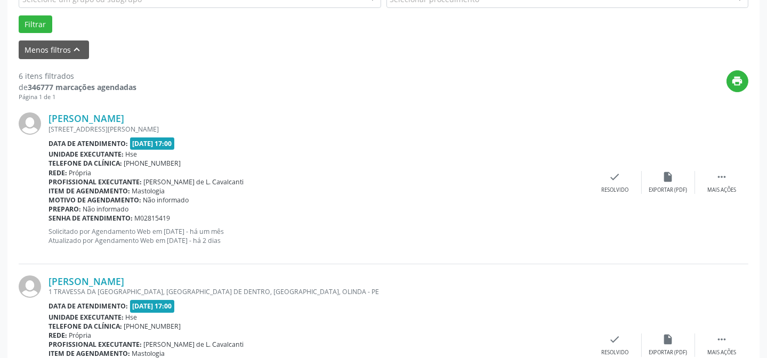
scroll to position [330, 0]
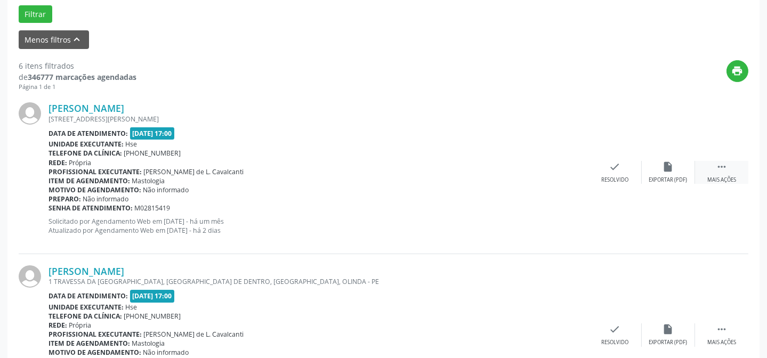
click at [729, 173] on div " Mais ações" at bounding box center [721, 172] width 53 height 23
click at [653, 176] on div "Não compareceu" at bounding box center [668, 179] width 45 height 7
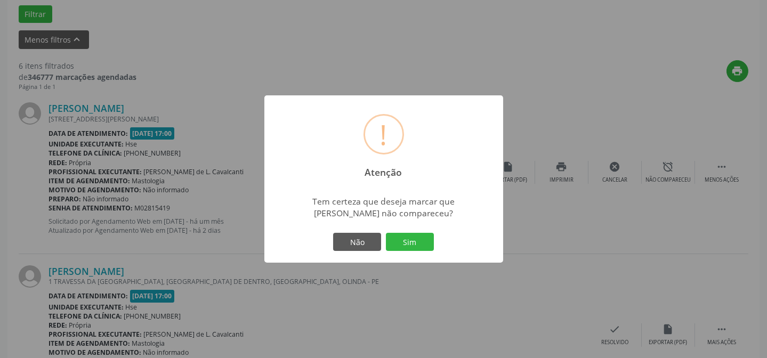
click at [384, 235] on div "Não Sim" at bounding box center [384, 242] width 106 height 22
click at [398, 235] on button "Sim" at bounding box center [410, 242] width 48 height 18
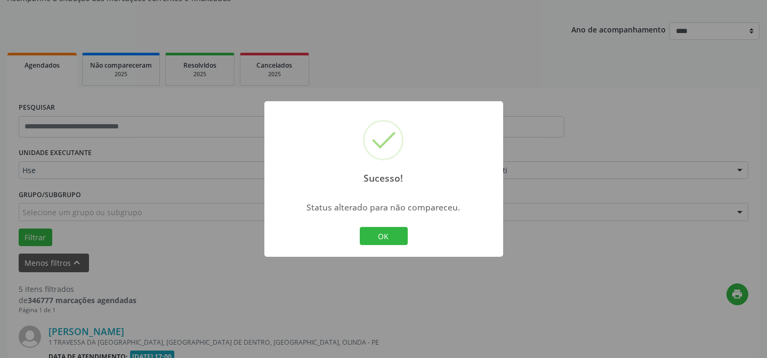
scroll to position [427, 0]
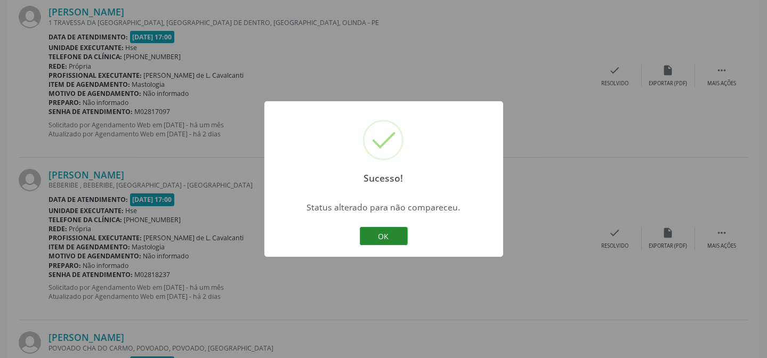
click at [391, 237] on button "OK" at bounding box center [384, 236] width 48 height 18
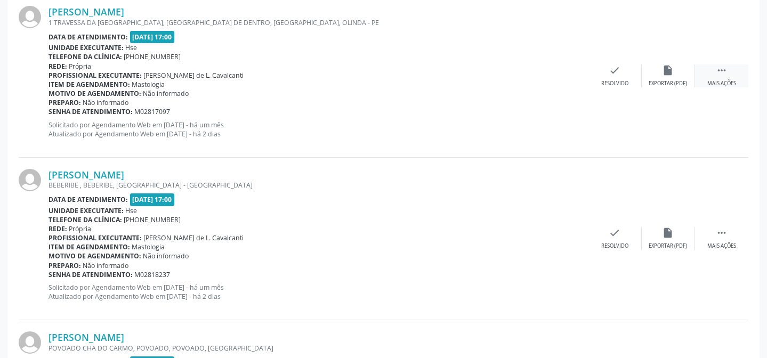
click at [716, 69] on icon "" at bounding box center [722, 71] width 12 height 12
click at [677, 75] on div "alarm_off Não compareceu" at bounding box center [668, 76] width 53 height 23
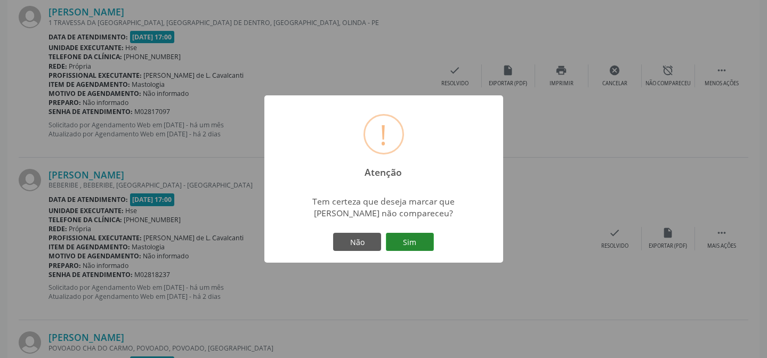
click at [421, 234] on button "Sim" at bounding box center [410, 242] width 48 height 18
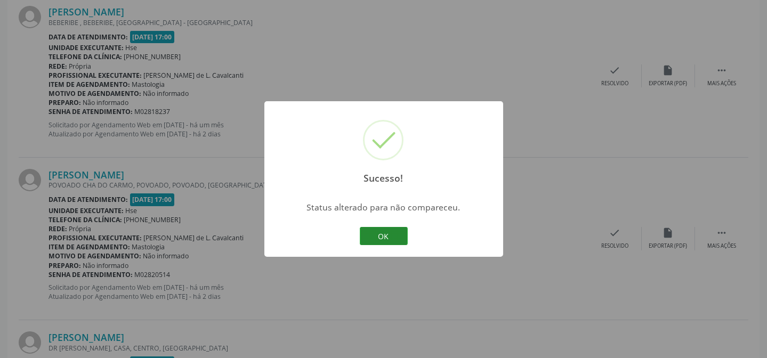
click at [373, 235] on button "OK" at bounding box center [384, 236] width 48 height 18
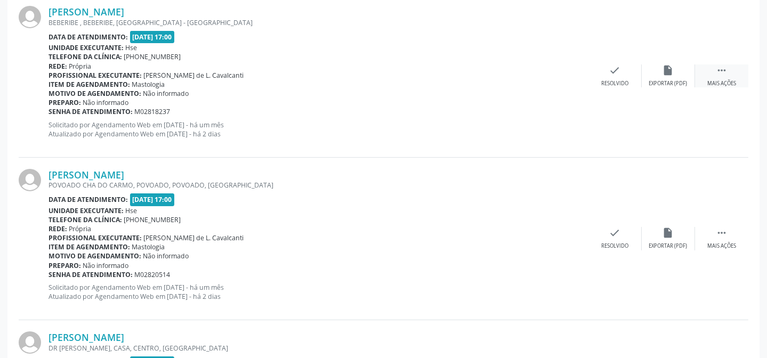
click at [717, 80] on div "Mais ações" at bounding box center [722, 83] width 29 height 7
click at [676, 76] on div "alarm_off Não compareceu" at bounding box center [668, 76] width 53 height 23
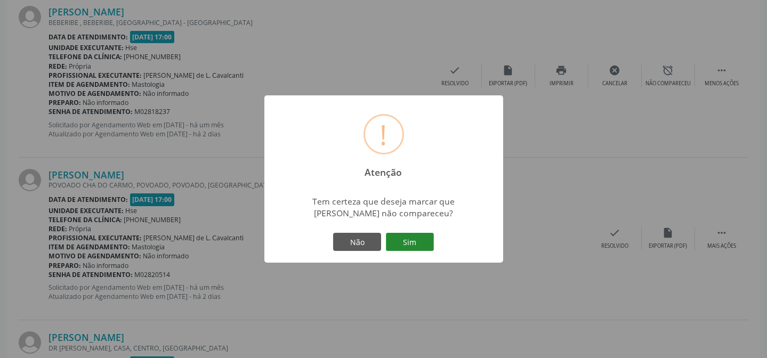
click at [407, 241] on button "Sim" at bounding box center [410, 242] width 48 height 18
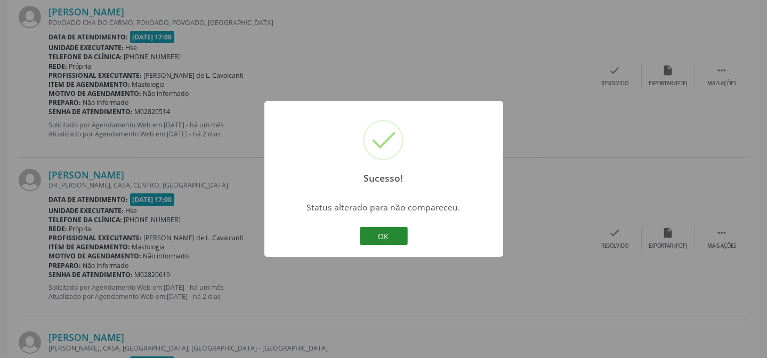
click at [381, 238] on button "OK" at bounding box center [384, 236] width 48 height 18
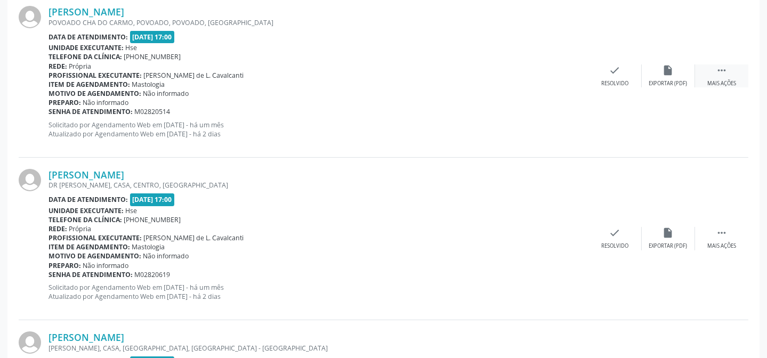
click at [725, 72] on icon "" at bounding box center [722, 71] width 12 height 12
click at [687, 67] on div "alarm_off Não compareceu" at bounding box center [668, 76] width 53 height 23
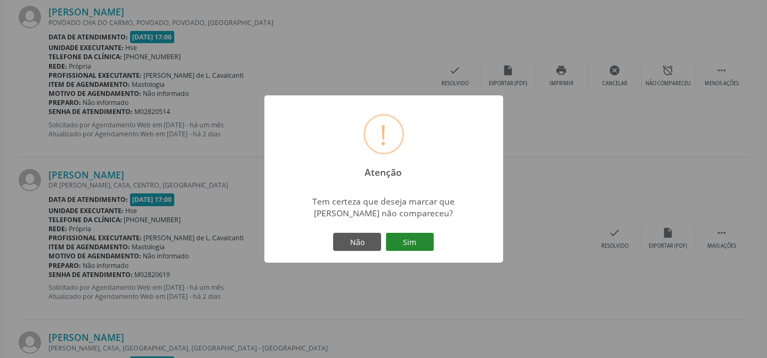
click at [399, 237] on button "Sim" at bounding box center [410, 242] width 48 height 18
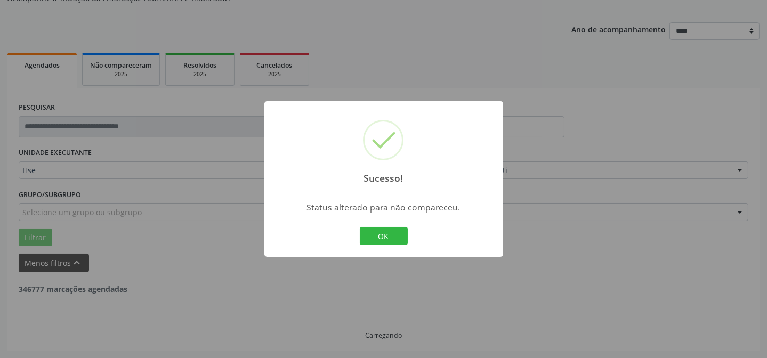
scroll to position [406, 0]
click at [399, 237] on button "OK" at bounding box center [384, 236] width 48 height 18
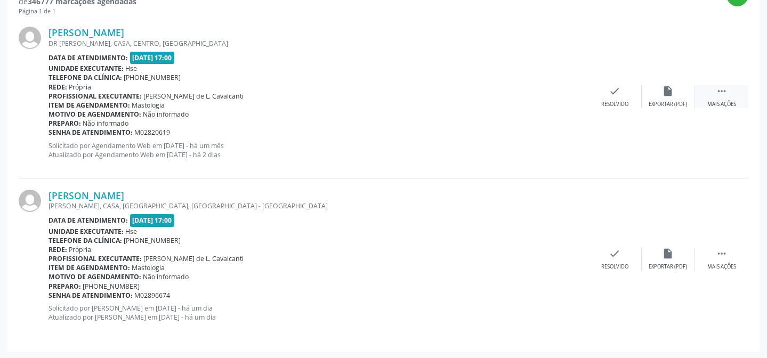
click at [720, 97] on div " Mais ações" at bounding box center [721, 96] width 53 height 23
click at [672, 104] on div "Não compareceu" at bounding box center [668, 104] width 45 height 7
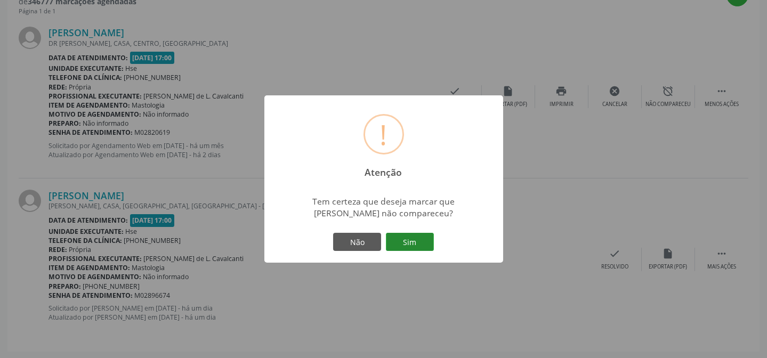
click at [398, 239] on button "Sim" at bounding box center [410, 242] width 48 height 18
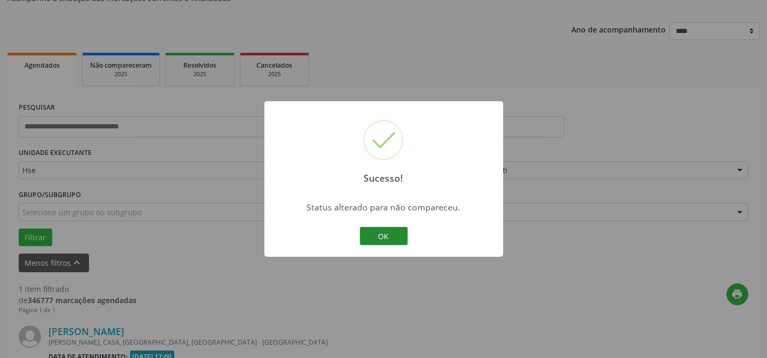
scroll to position [244, 0]
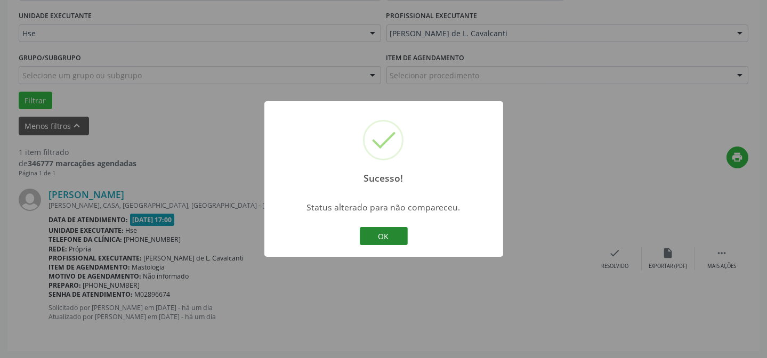
click at [400, 232] on button "OK" at bounding box center [384, 236] width 48 height 18
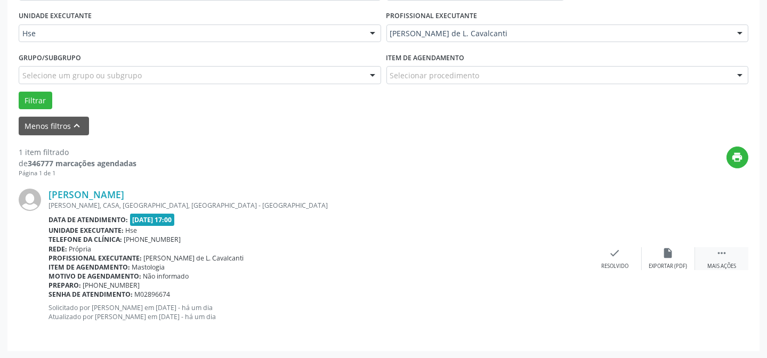
click at [706, 256] on div " Mais ações" at bounding box center [721, 258] width 53 height 23
click at [651, 255] on div "alarm_off Não compareceu" at bounding box center [668, 258] width 53 height 23
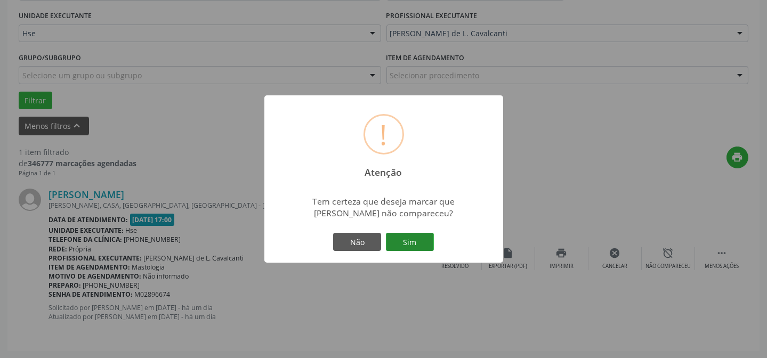
click at [416, 237] on button "Sim" at bounding box center [410, 242] width 48 height 18
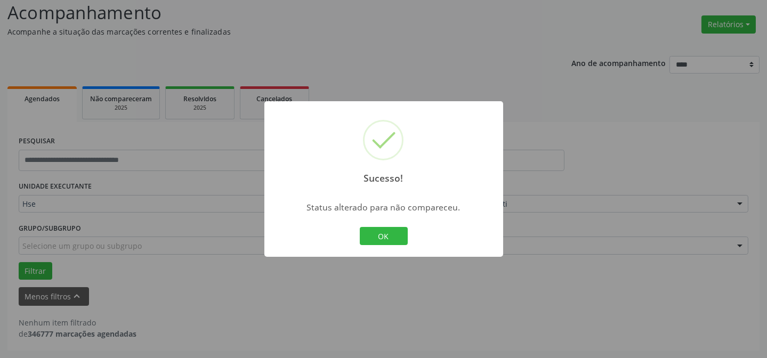
scroll to position [72, 0]
click at [376, 237] on button "OK" at bounding box center [384, 236] width 48 height 18
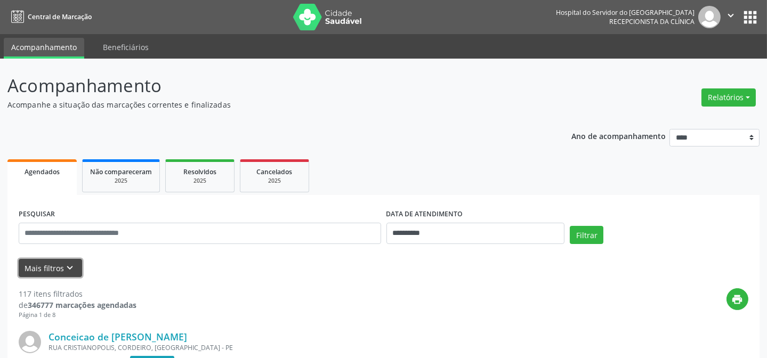
click at [40, 264] on button "Mais filtros keyboard_arrow_down" at bounding box center [50, 268] width 63 height 19
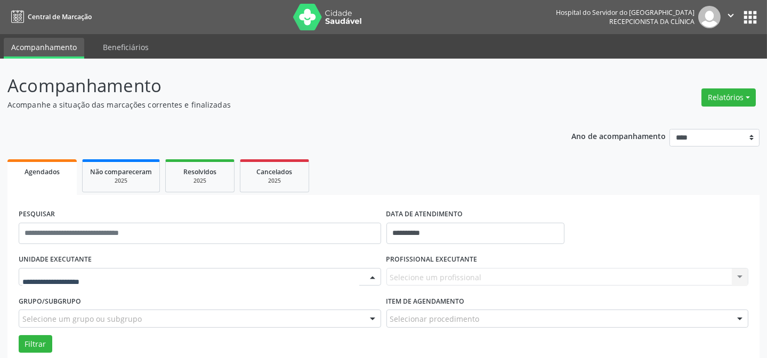
click at [122, 279] on div at bounding box center [200, 277] width 363 height 18
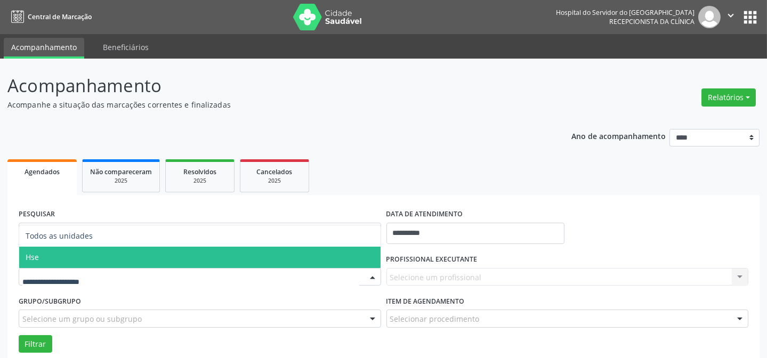
click at [116, 259] on span "Hse" at bounding box center [199, 257] width 361 height 21
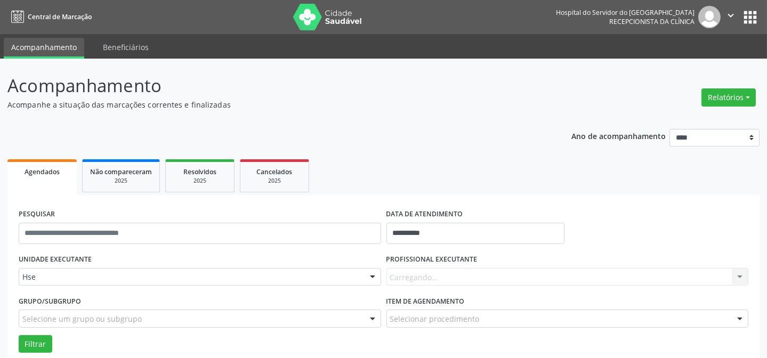
click at [452, 277] on div "Carregando... Nenhum resultado encontrado para: " " Não há nenhuma opção para s…" at bounding box center [568, 277] width 363 height 18
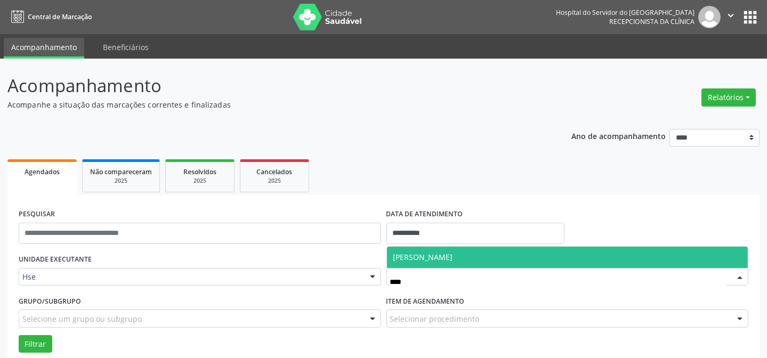
type input "*****"
click at [453, 254] on span "[PERSON_NAME]" at bounding box center [423, 257] width 60 height 10
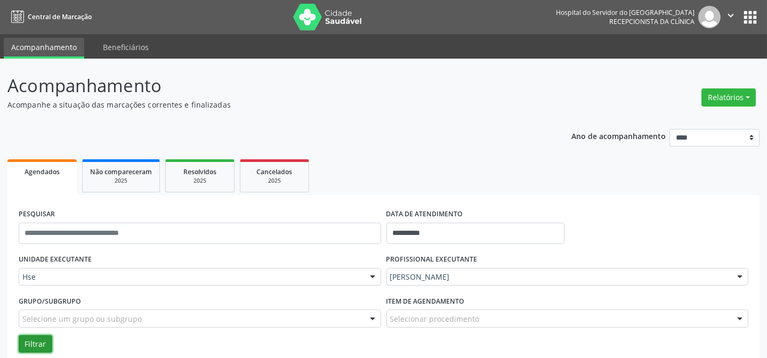
click at [33, 346] on button "Filtrar" at bounding box center [36, 344] width 34 height 18
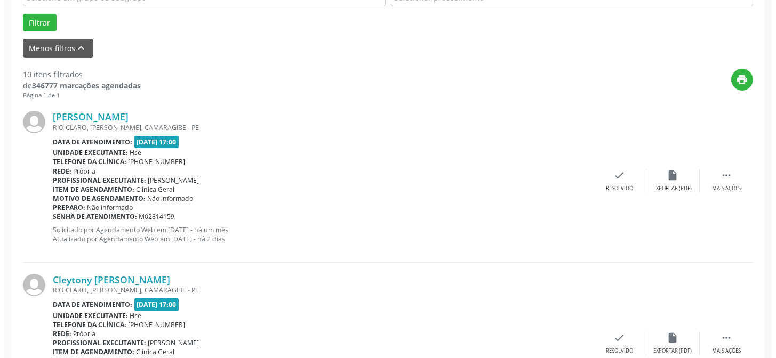
scroll to position [339, 0]
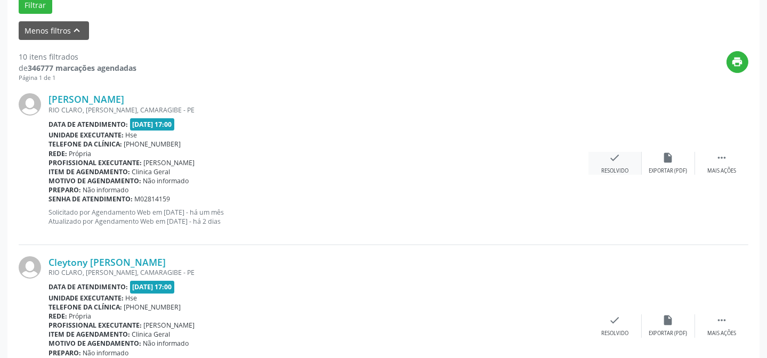
click at [618, 160] on icon "check" at bounding box center [615, 158] width 12 height 12
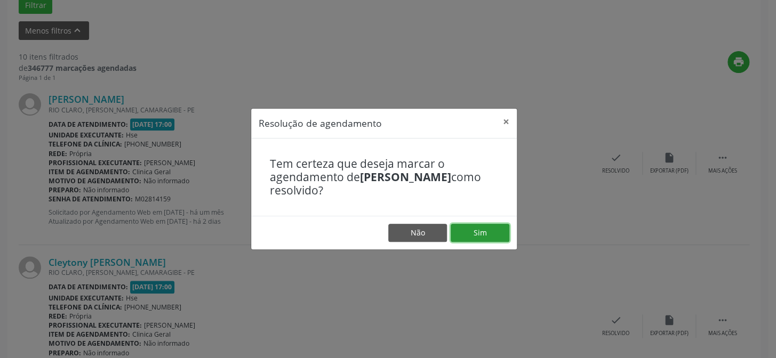
click at [480, 228] on button "Sim" at bounding box center [480, 233] width 59 height 18
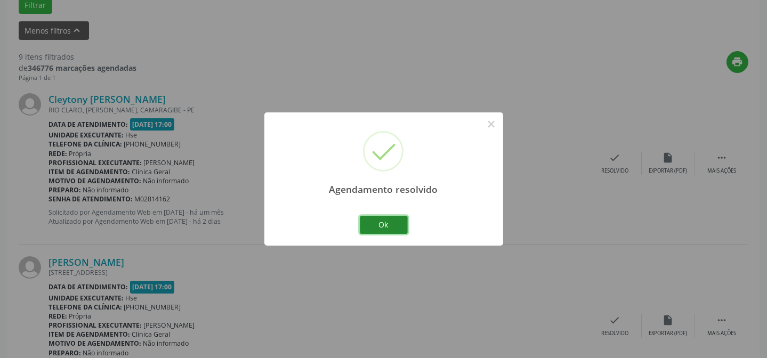
click at [383, 219] on button "Ok" at bounding box center [384, 225] width 48 height 18
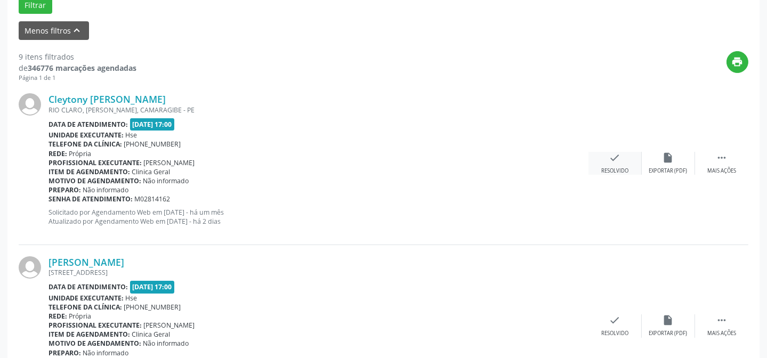
click at [618, 162] on icon "check" at bounding box center [615, 158] width 12 height 12
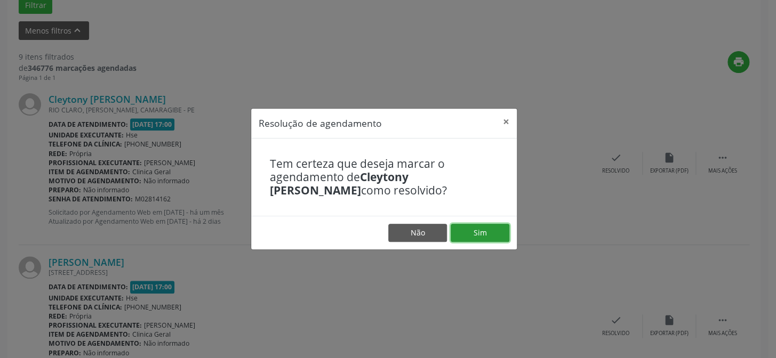
click at [474, 229] on button "Sim" at bounding box center [480, 233] width 59 height 18
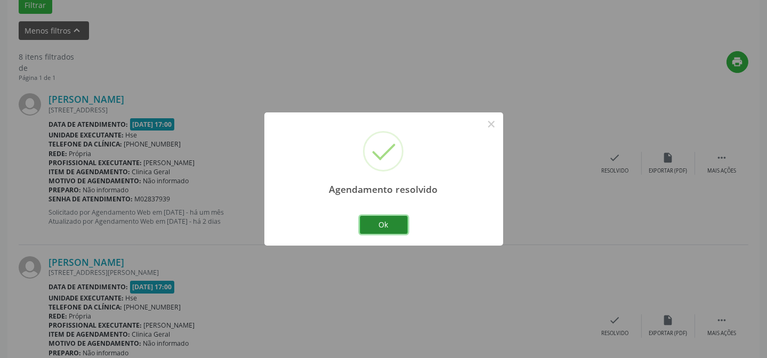
click at [387, 228] on button "Ok" at bounding box center [384, 225] width 48 height 18
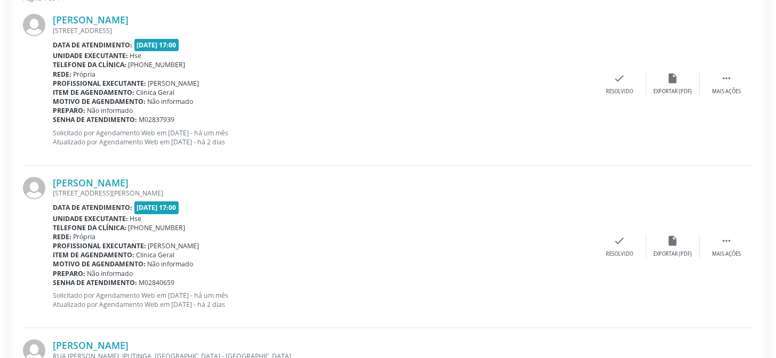
scroll to position [436, 0]
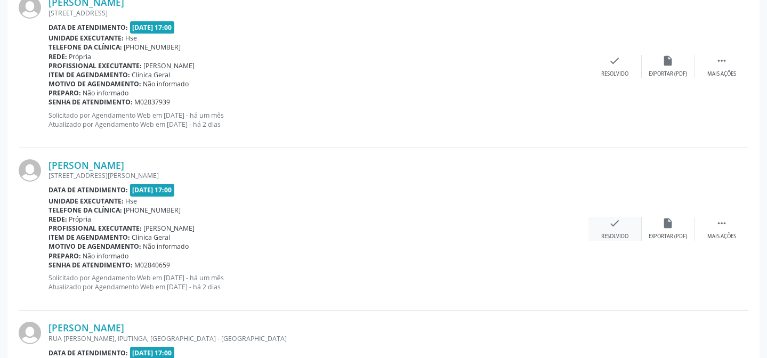
click at [615, 230] on div "check Resolvido" at bounding box center [615, 229] width 53 height 23
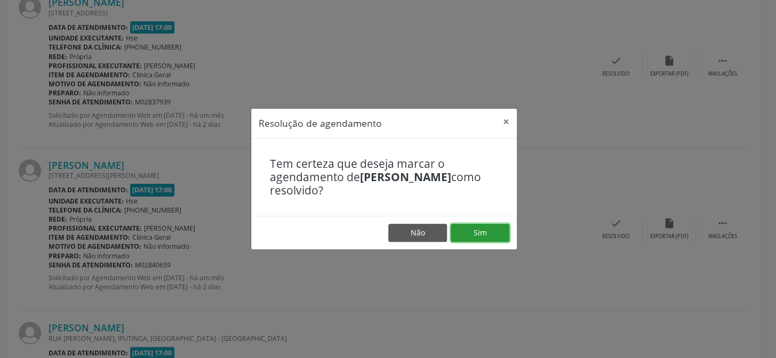
click at [485, 230] on button "Sim" at bounding box center [480, 233] width 59 height 18
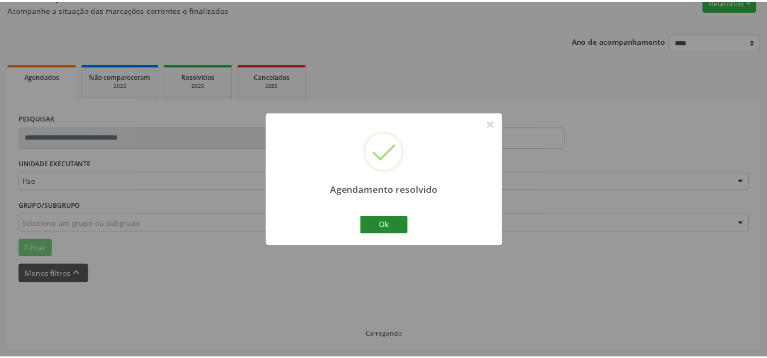
scroll to position [95, 0]
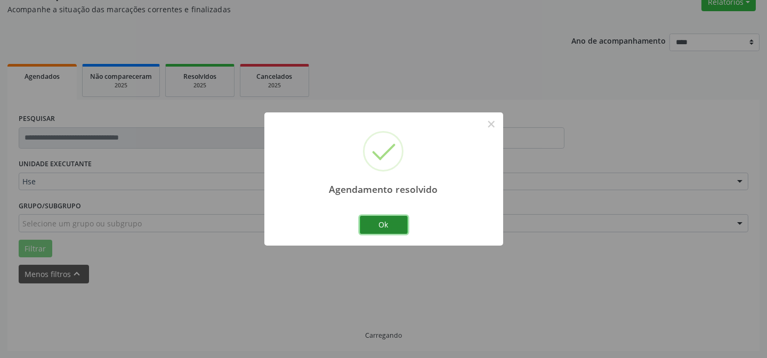
click at [401, 224] on button "Ok" at bounding box center [384, 225] width 48 height 18
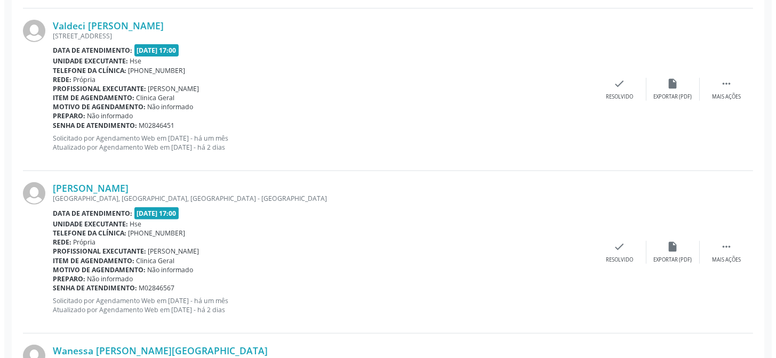
scroll to position [919, 0]
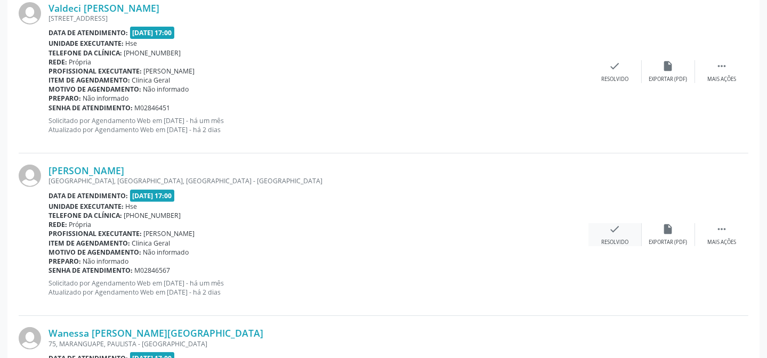
click at [610, 226] on icon "check" at bounding box center [615, 229] width 12 height 12
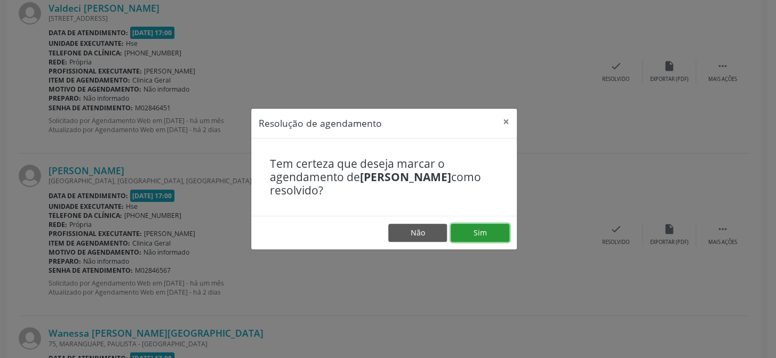
click at [476, 231] on button "Sim" at bounding box center [480, 233] width 59 height 18
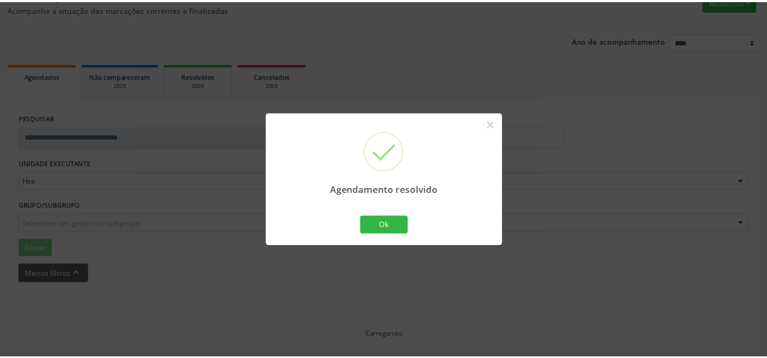
scroll to position [95, 0]
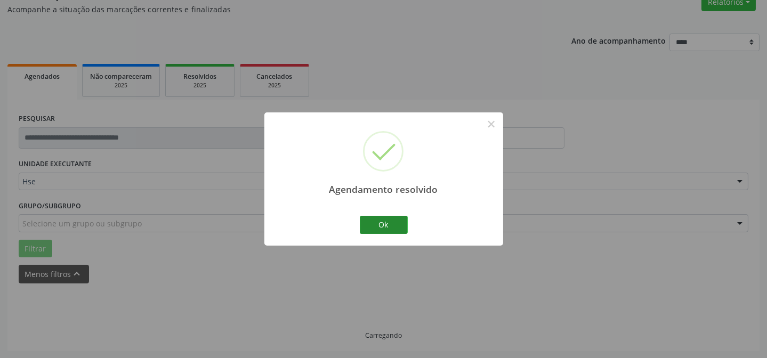
drag, startPoint x: 405, startPoint y: 224, endPoint x: 383, endPoint y: 230, distance: 23.1
click at [387, 230] on div "Agendamento resolvido × Ok Cancel" at bounding box center [383, 179] width 239 height 133
click at [383, 230] on button "Ok" at bounding box center [384, 225] width 48 height 18
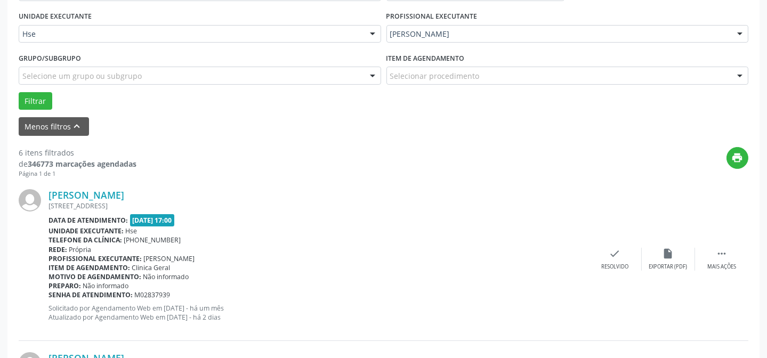
scroll to position [240, 0]
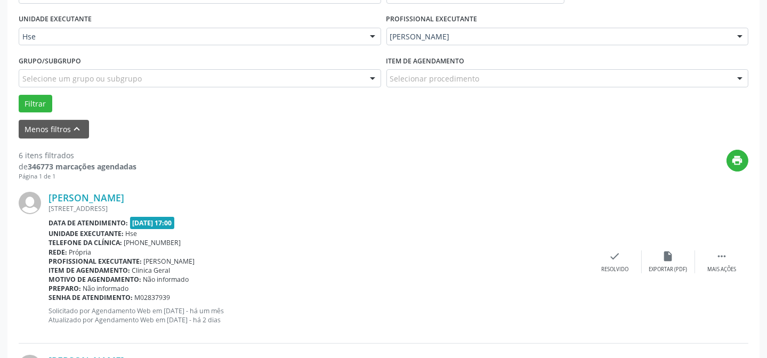
click at [714, 248] on div "[PERSON_NAME] [STREET_ADDRESS] Data de atendimento: [DATE] 17:00 Unidade execut…" at bounding box center [384, 262] width 730 height 163
click at [709, 262] on div " Mais ações" at bounding box center [721, 262] width 53 height 23
click at [674, 260] on div "alarm_off Não compareceu" at bounding box center [668, 262] width 53 height 23
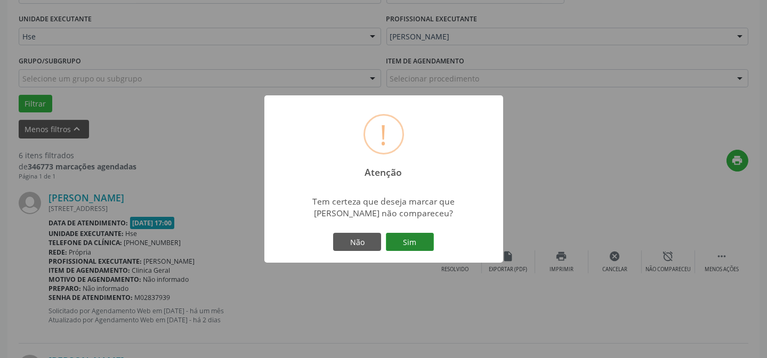
click at [425, 242] on button "Sim" at bounding box center [410, 242] width 48 height 18
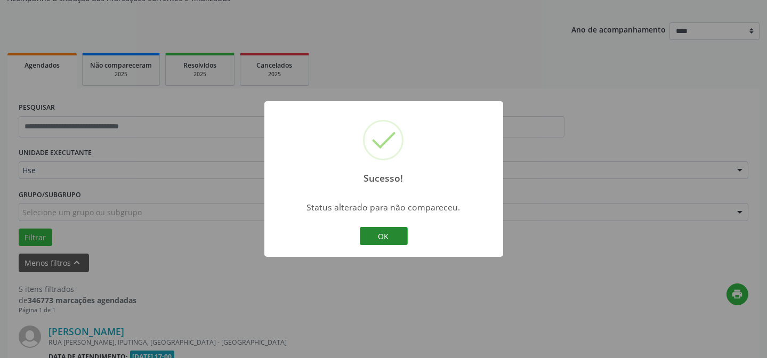
scroll to position [379, 0]
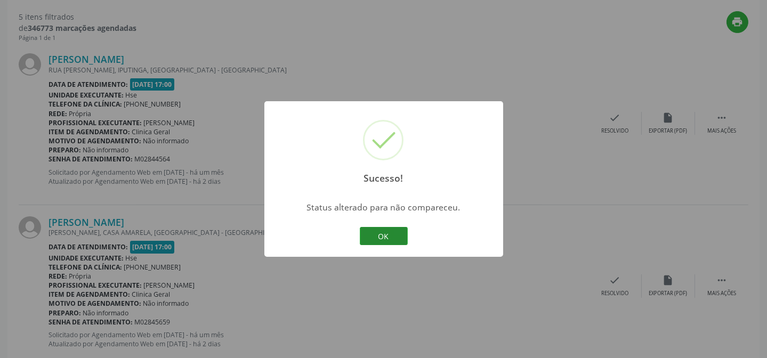
click at [397, 240] on button "OK" at bounding box center [384, 236] width 48 height 18
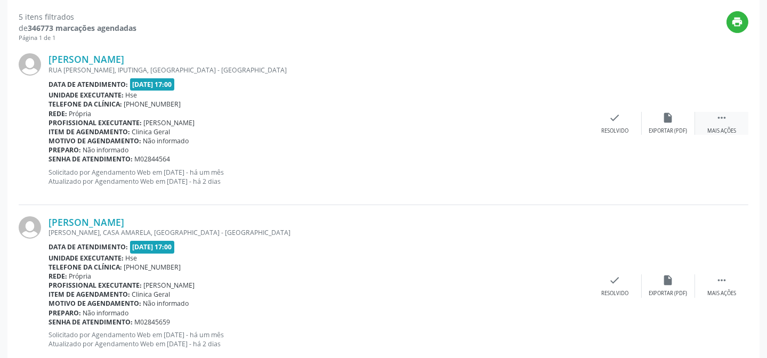
click at [720, 117] on icon "" at bounding box center [722, 118] width 12 height 12
click at [663, 127] on div "Não compareceu" at bounding box center [668, 130] width 45 height 7
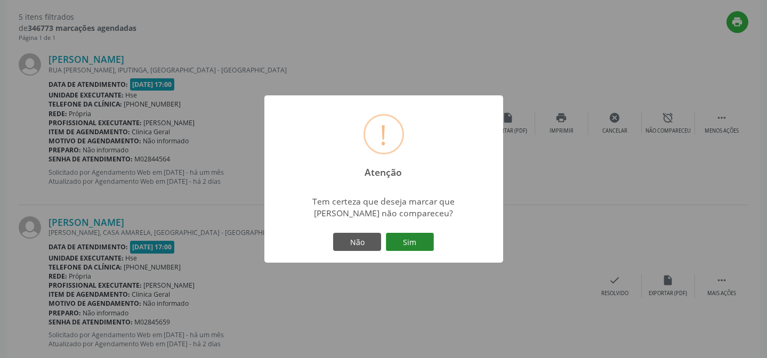
click at [428, 239] on button "Sim" at bounding box center [410, 242] width 48 height 18
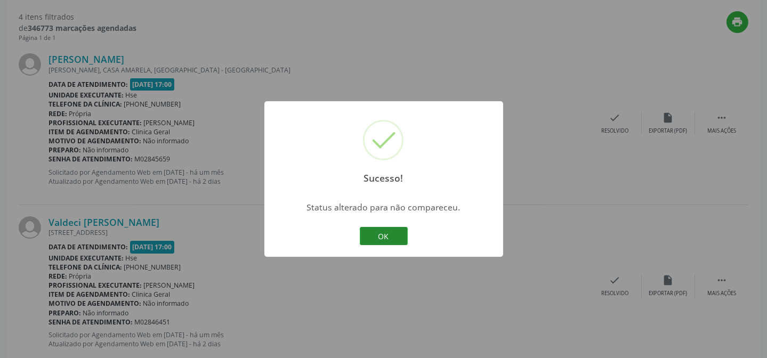
click at [404, 231] on button "OK" at bounding box center [384, 236] width 48 height 18
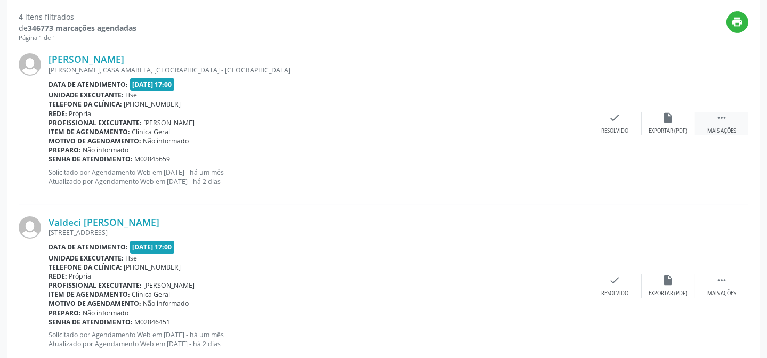
click at [732, 117] on div " Mais ações" at bounding box center [721, 123] width 53 height 23
click at [666, 124] on div "alarm_off Não compareceu" at bounding box center [668, 123] width 53 height 23
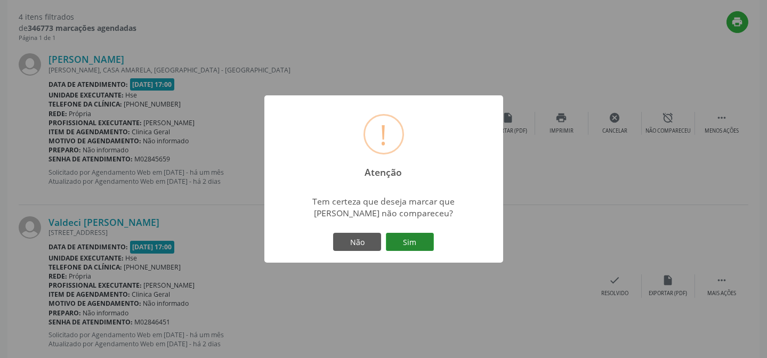
click at [399, 245] on button "Sim" at bounding box center [410, 242] width 48 height 18
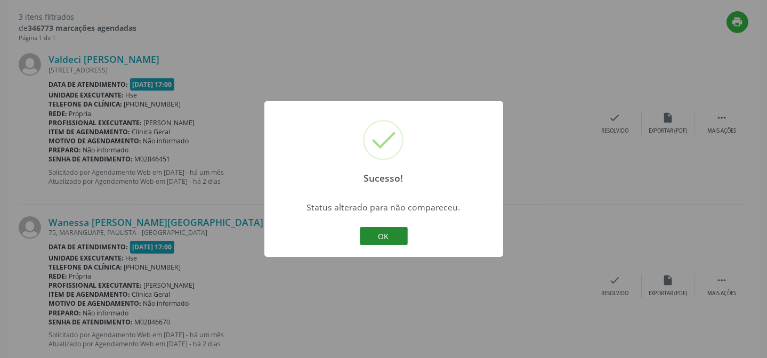
click at [391, 229] on button "OK" at bounding box center [384, 236] width 48 height 18
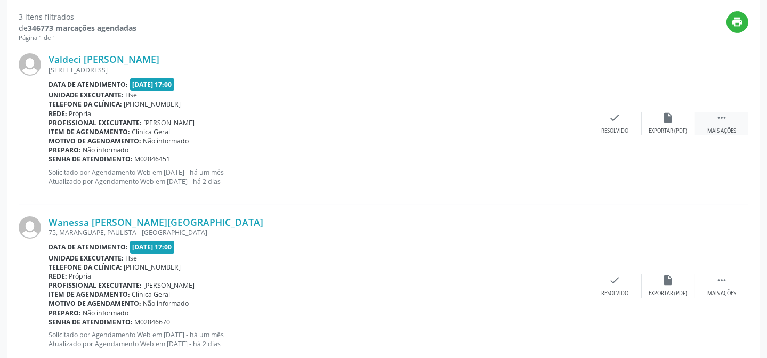
click at [711, 117] on div " Mais ações" at bounding box center [721, 123] width 53 height 23
click at [661, 128] on div "Não compareceu" at bounding box center [668, 130] width 45 height 7
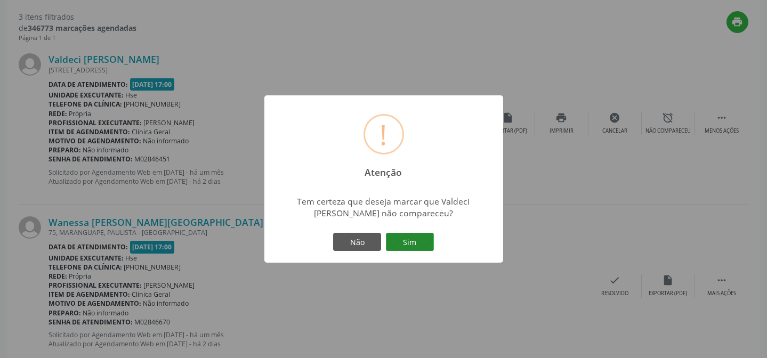
click at [422, 248] on button "Sim" at bounding box center [410, 242] width 48 height 18
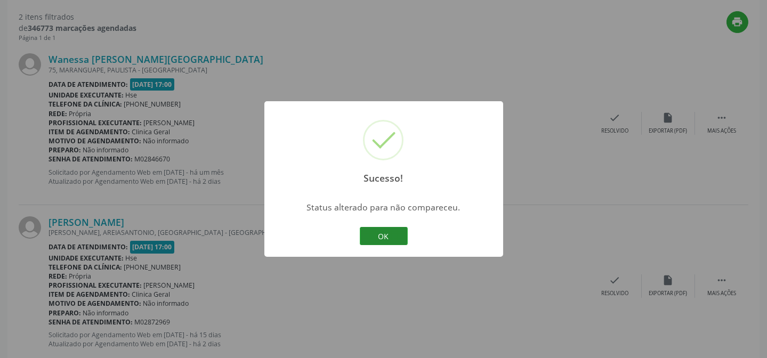
click at [380, 238] on button "OK" at bounding box center [384, 236] width 48 height 18
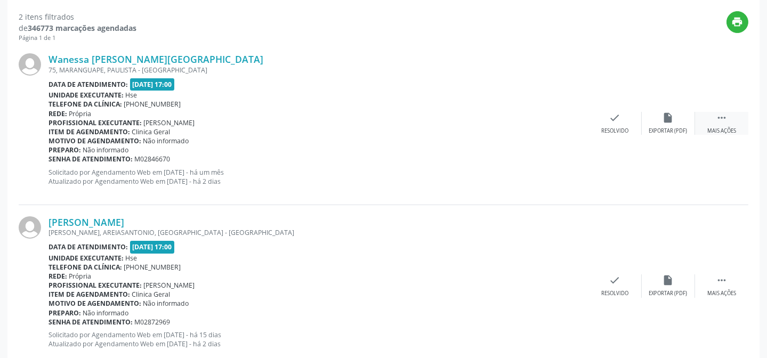
click at [730, 117] on div " Mais ações" at bounding box center [721, 123] width 53 height 23
click at [672, 106] on div "Wanessa [PERSON_NAME][GEOGRAPHIC_DATA] 75, [GEOGRAPHIC_DATA], PAULISTA - [GEOGR…" at bounding box center [384, 123] width 730 height 163
click at [644, 120] on div "alarm_off Não compareceu" at bounding box center [668, 123] width 53 height 23
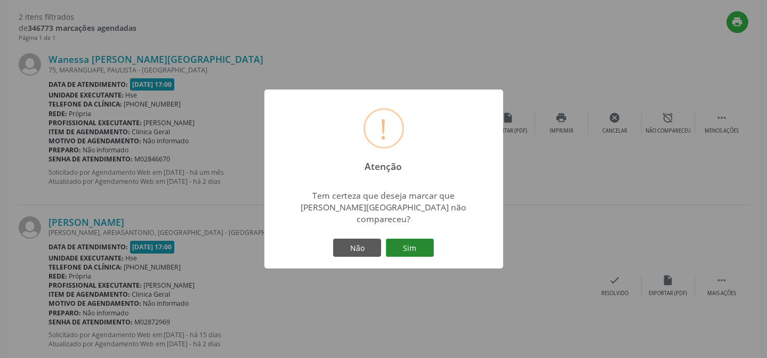
click at [394, 239] on button "Sim" at bounding box center [410, 248] width 48 height 18
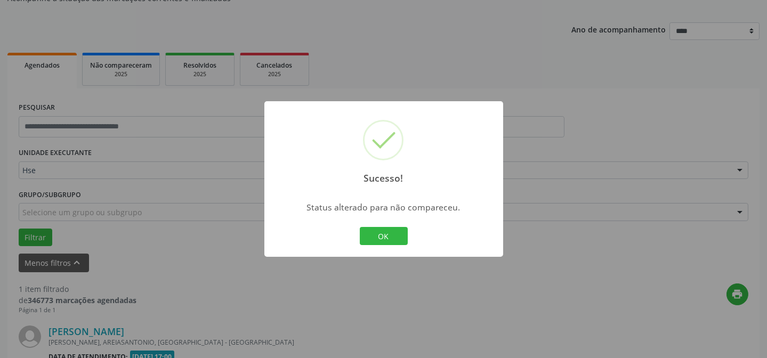
scroll to position [244, 0]
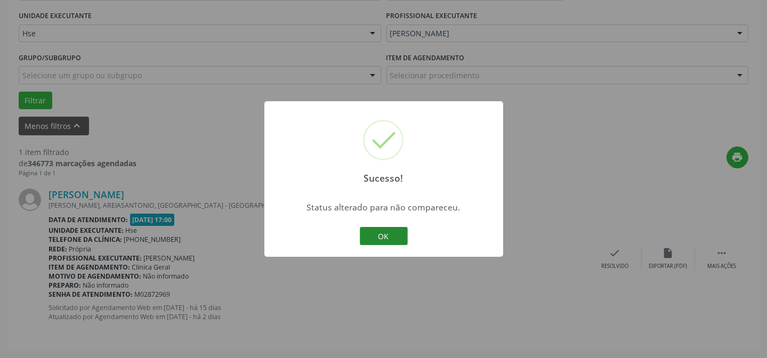
click at [370, 231] on button "OK" at bounding box center [384, 236] width 48 height 18
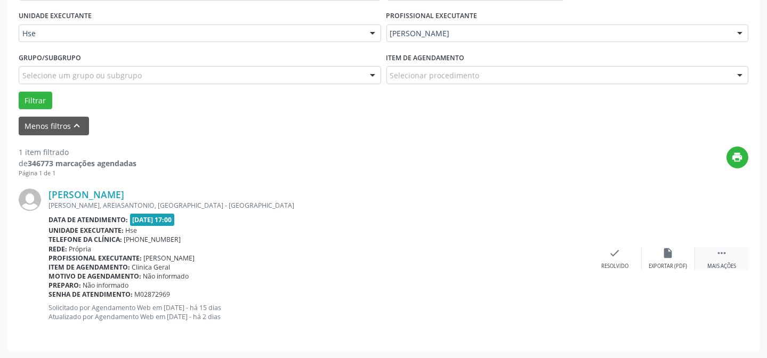
click at [704, 256] on div " Mais ações" at bounding box center [721, 258] width 53 height 23
click at [636, 259] on div "cancel Cancelar" at bounding box center [615, 258] width 53 height 23
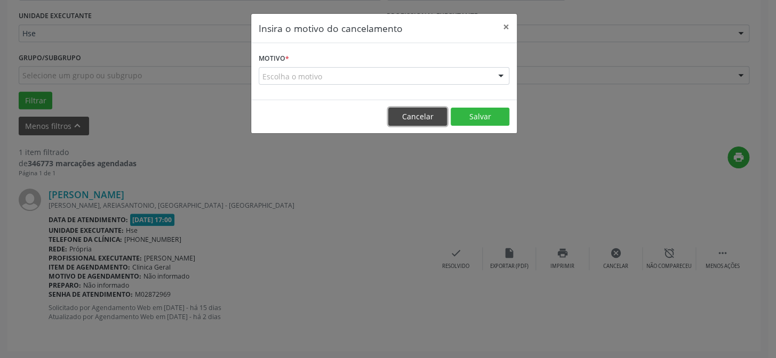
click at [419, 112] on button "Cancelar" at bounding box center [417, 117] width 59 height 18
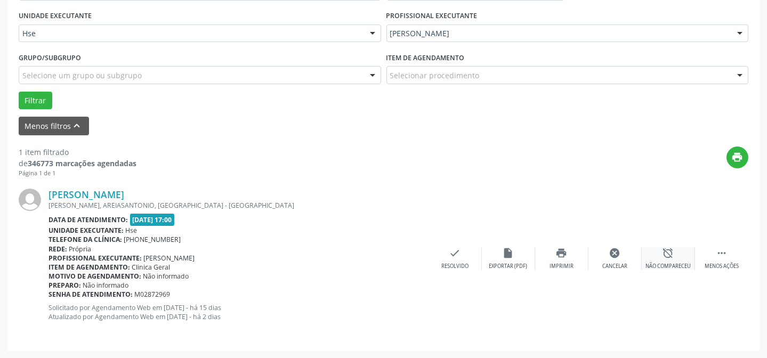
click at [670, 249] on icon "alarm_off" at bounding box center [669, 253] width 12 height 12
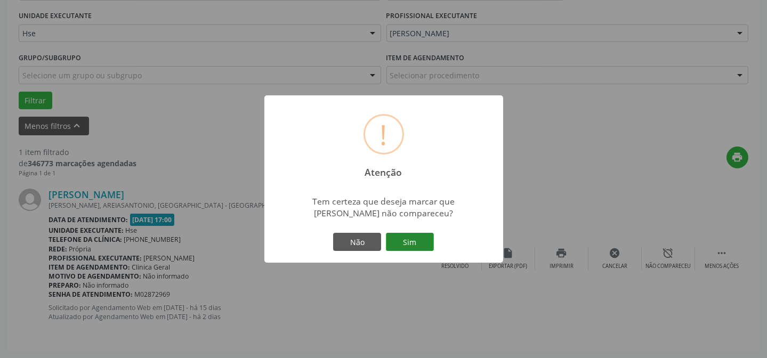
click at [405, 237] on button "Sim" at bounding box center [410, 242] width 48 height 18
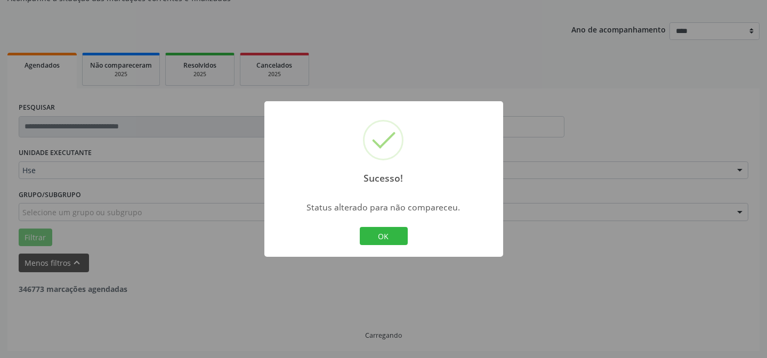
scroll to position [72, 0]
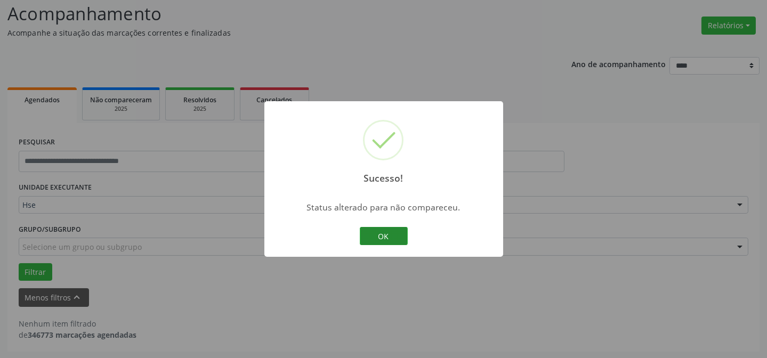
click at [384, 234] on button "OK" at bounding box center [384, 236] width 48 height 18
